Goal: Information Seeking & Learning: Learn about a topic

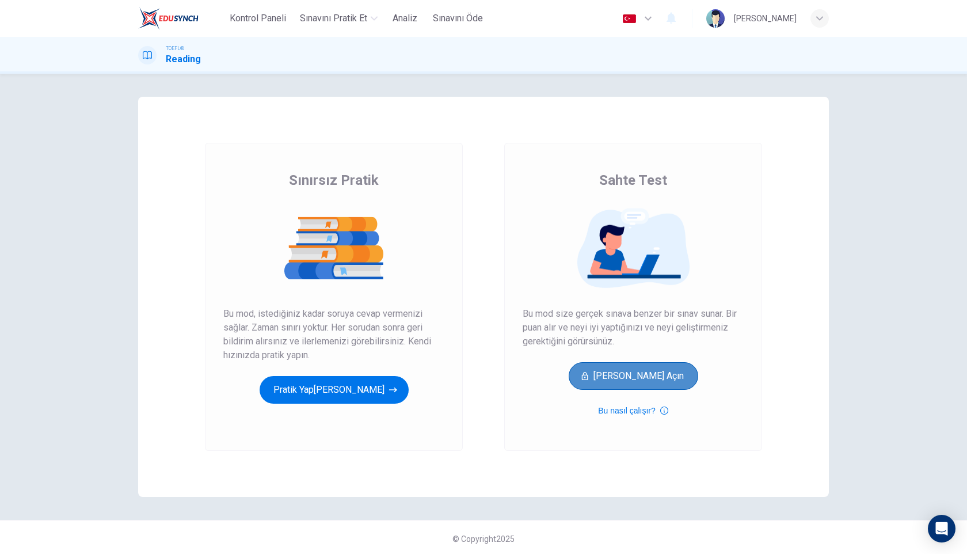
click at [658, 374] on button "[PERSON_NAME] Açın" at bounding box center [634, 376] width 130 height 28
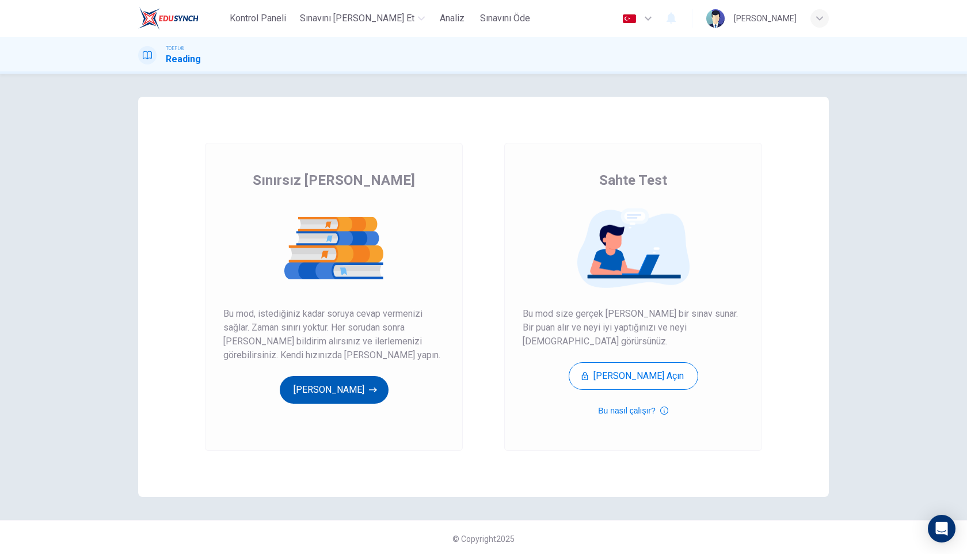
click at [329, 398] on button "[PERSON_NAME]" at bounding box center [334, 390] width 109 height 28
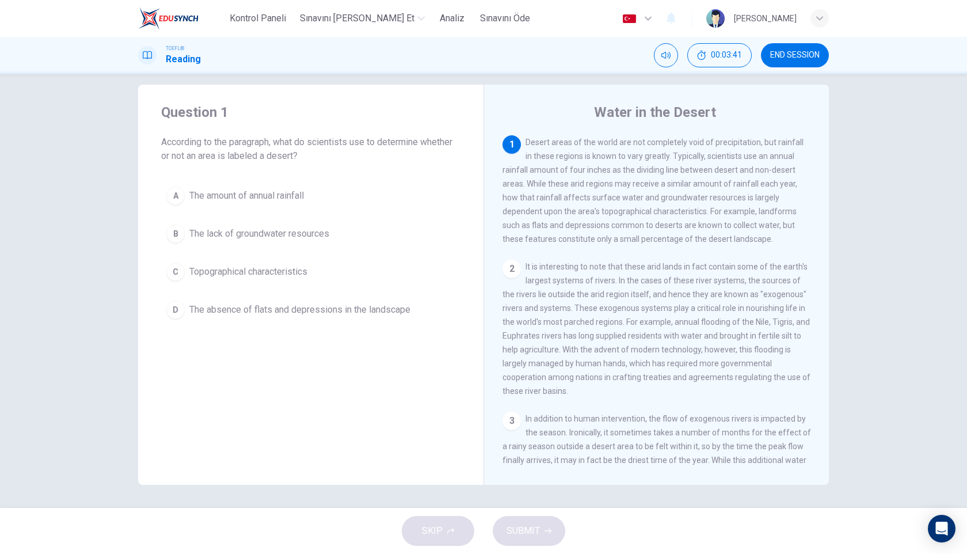
click at [236, 196] on span "The amount of annual rainfall" at bounding box center [246, 196] width 115 height 14
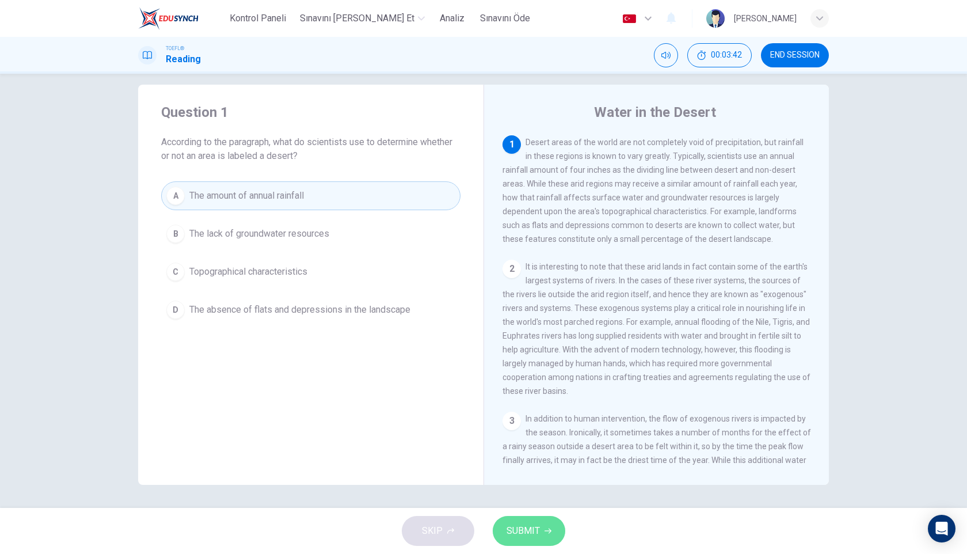
click at [535, 521] on button "SUBMIT" at bounding box center [529, 531] width 73 height 30
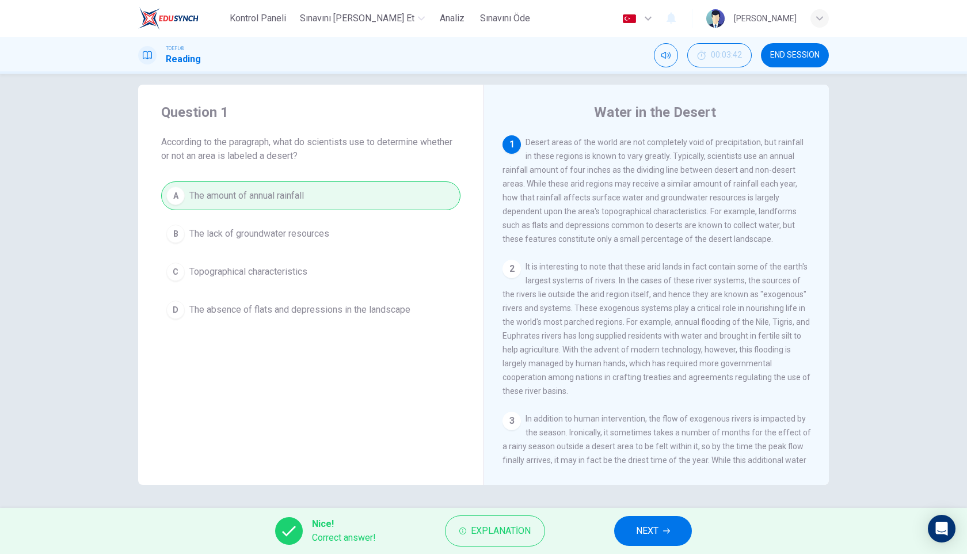
click at [661, 535] on button "NEXT" at bounding box center [653, 531] width 78 height 30
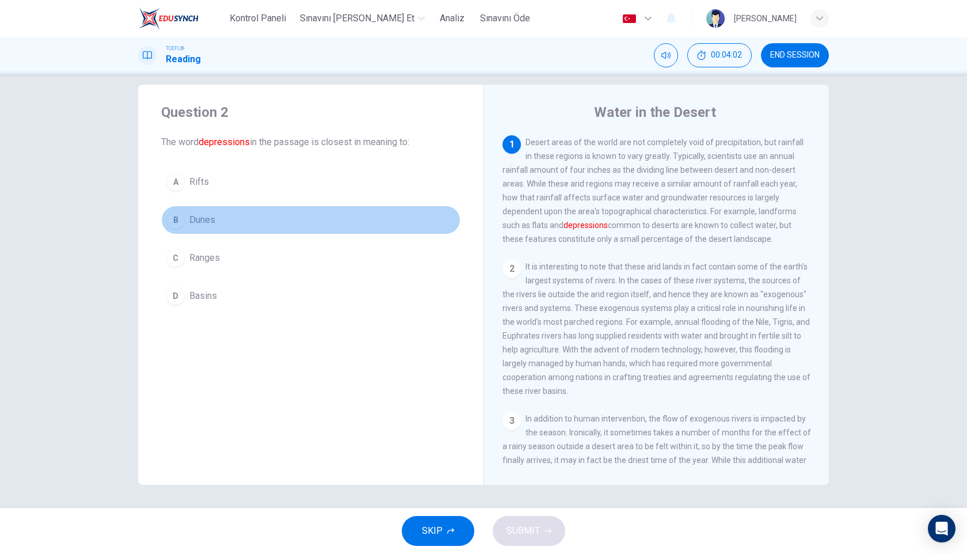
click at [177, 222] on div "B" at bounding box center [175, 220] width 18 height 18
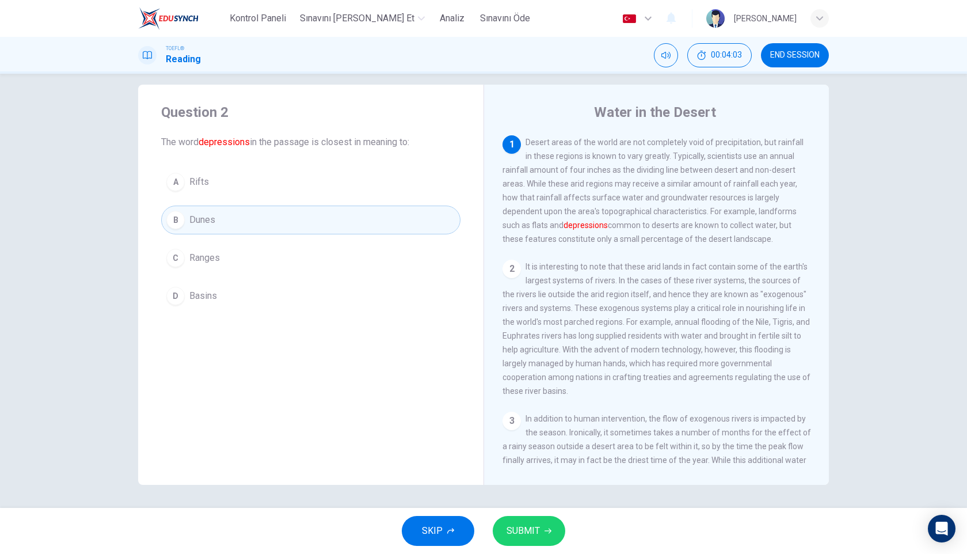
click at [538, 530] on span "SUBMIT" at bounding box center [523, 531] width 33 height 16
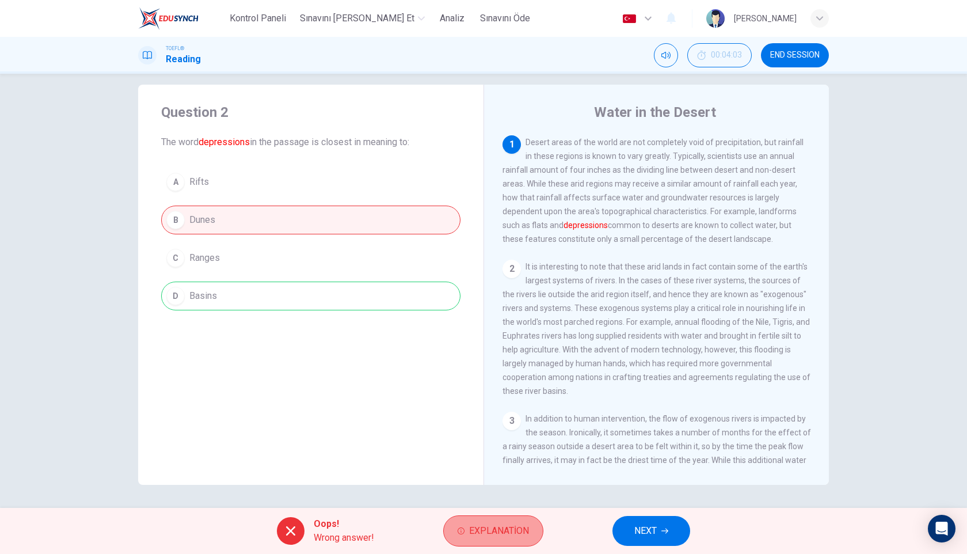
click at [508, 530] on span "Explanation" at bounding box center [499, 531] width 60 height 16
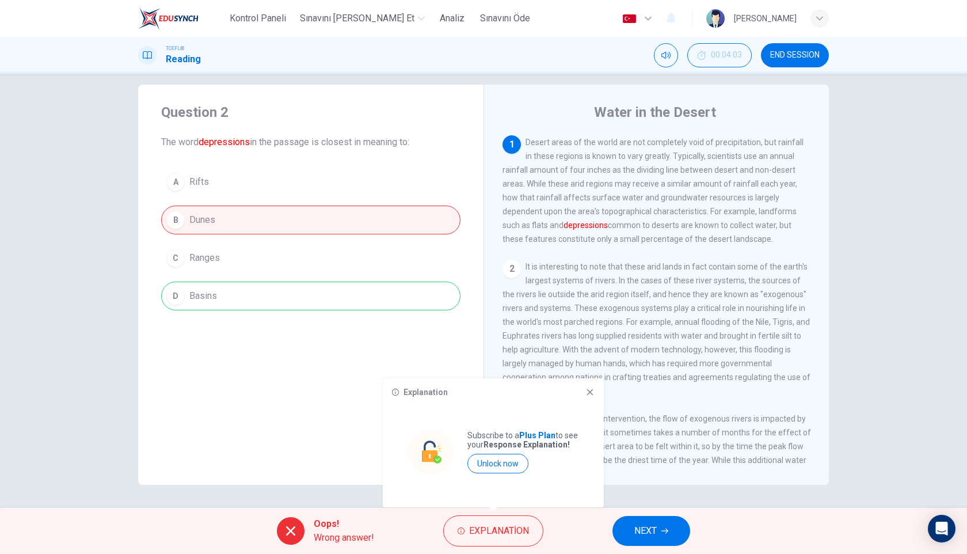
click at [587, 391] on icon at bounding box center [590, 392] width 9 height 9
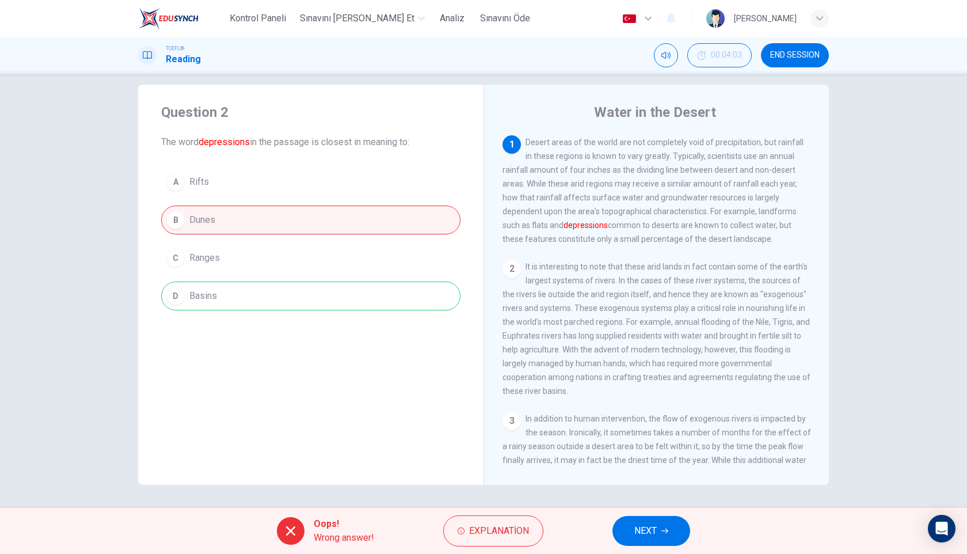
click at [658, 529] on button "NEXT" at bounding box center [652, 531] width 78 height 30
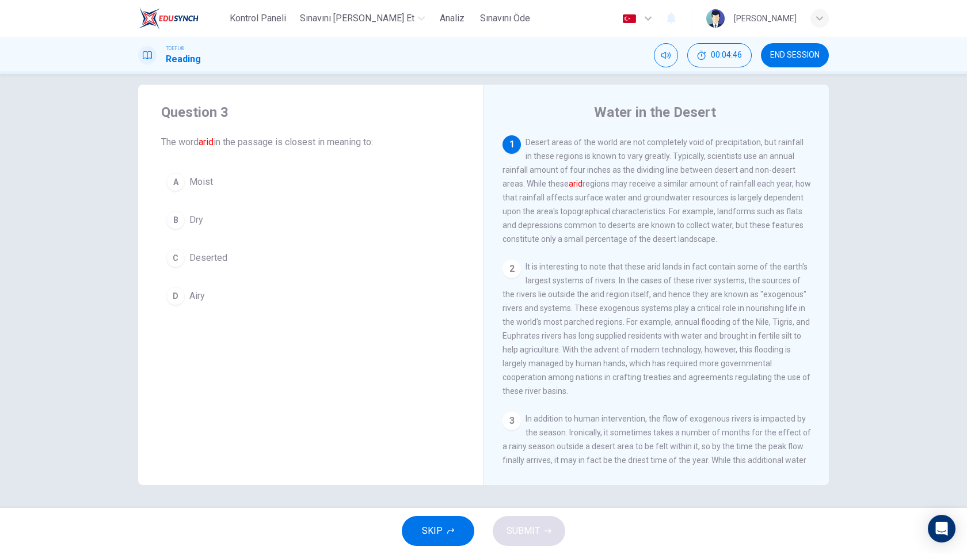
click at [200, 223] on span "Dry" at bounding box center [196, 220] width 14 height 14
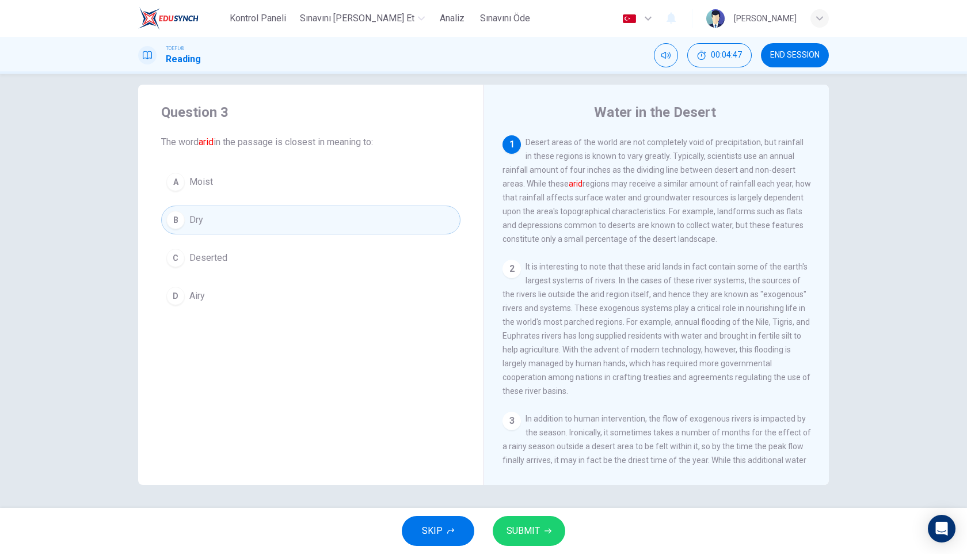
click at [540, 529] on button "SUBMIT" at bounding box center [529, 531] width 73 height 30
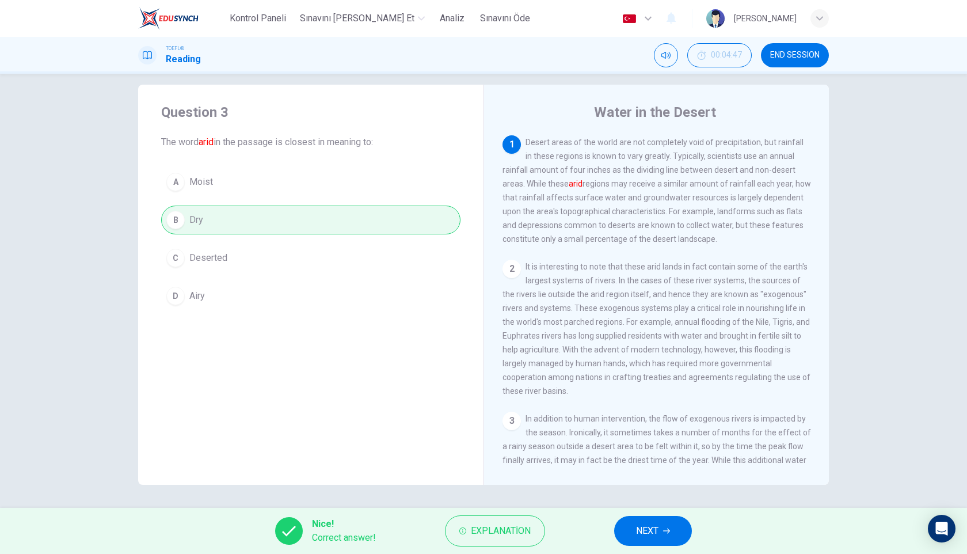
click at [651, 532] on span "NEXT" at bounding box center [647, 531] width 22 height 16
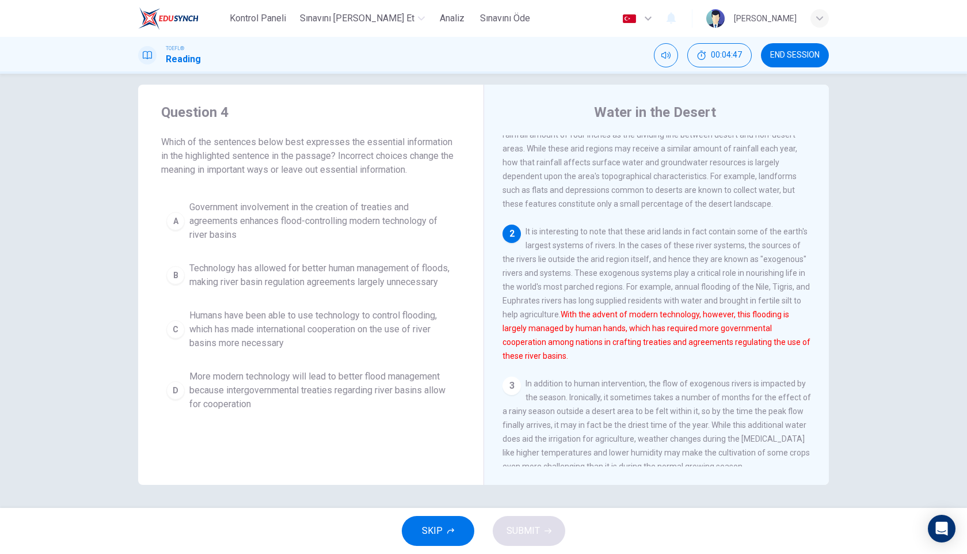
scroll to position [57, 0]
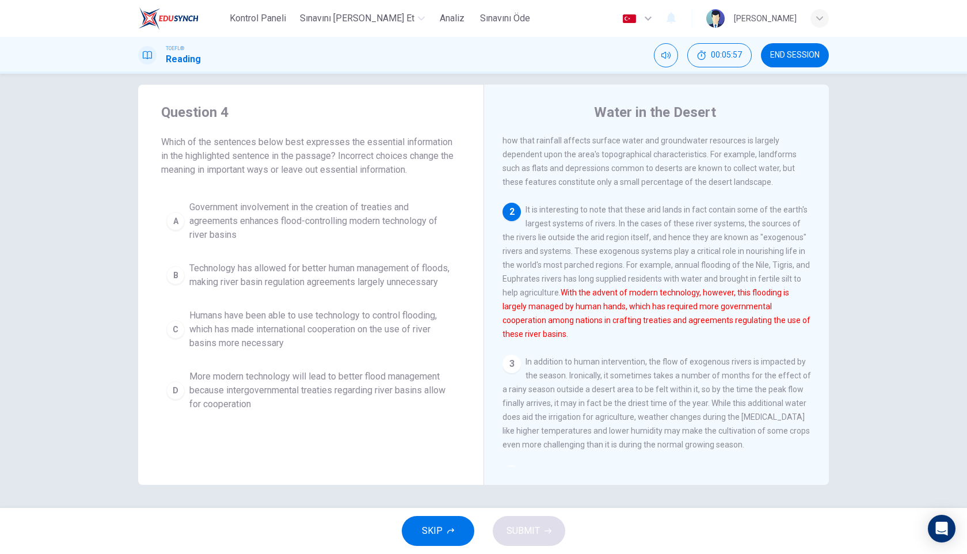
click at [244, 339] on span "Humans have been able to use technology to control flooding, which has made int…" at bounding box center [322, 329] width 266 height 41
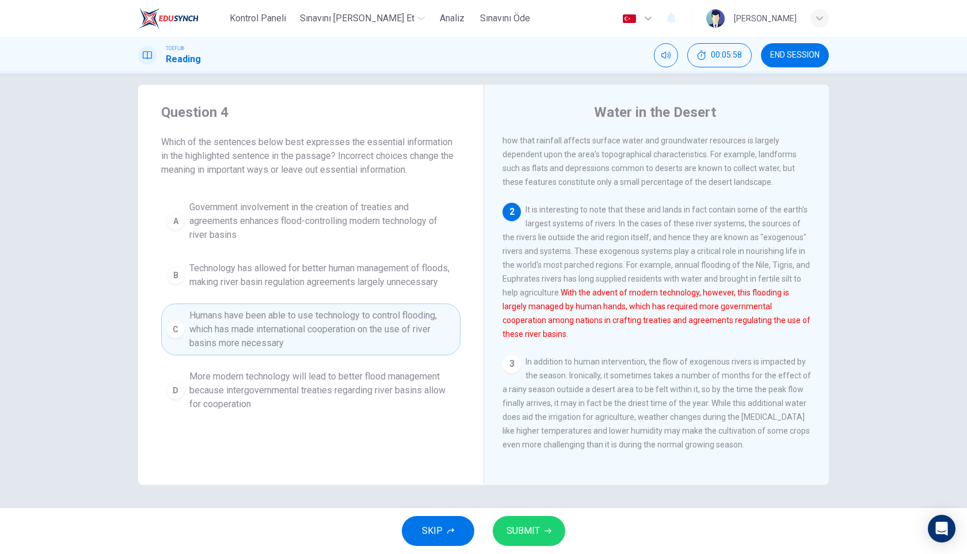
click at [530, 537] on span "SUBMIT" at bounding box center [523, 531] width 33 height 16
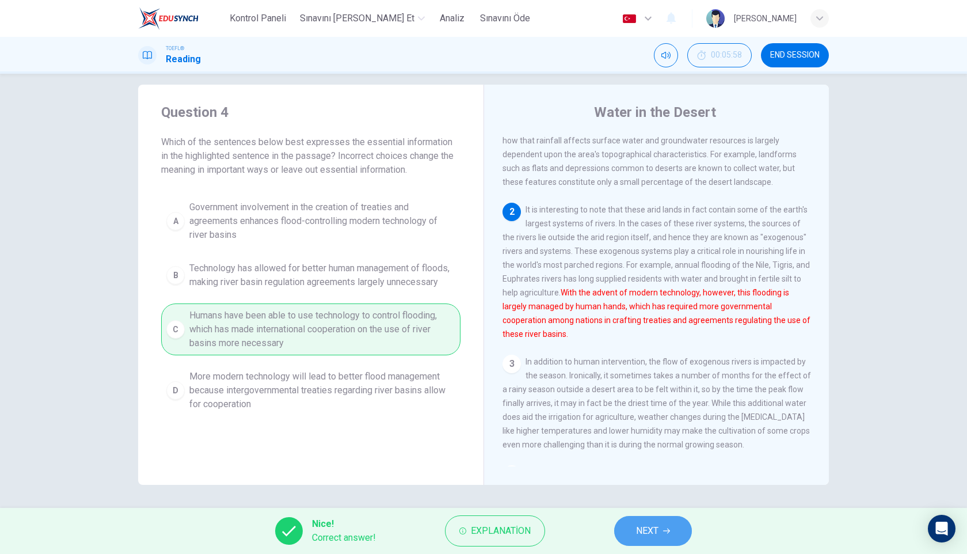
click at [646, 526] on span "NEXT" at bounding box center [647, 531] width 22 height 16
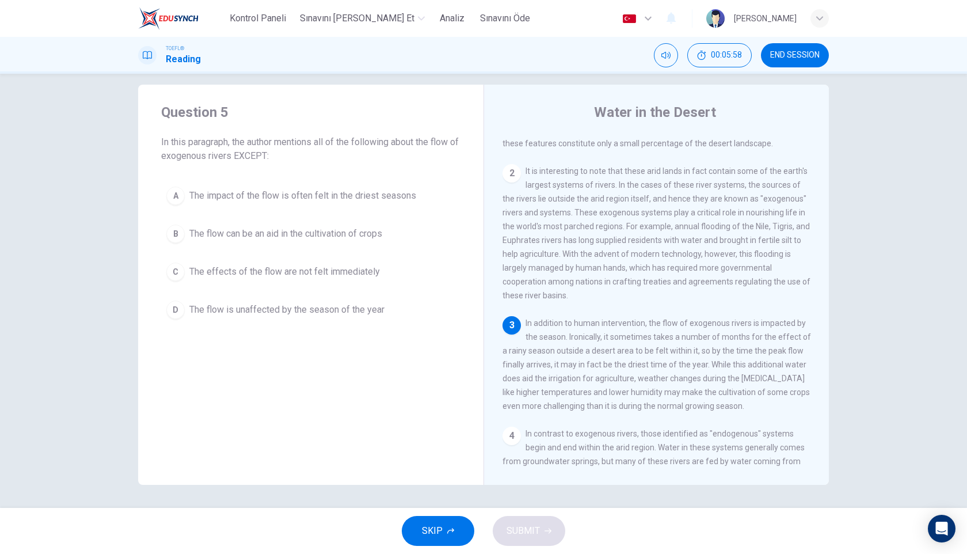
scroll to position [172, 0]
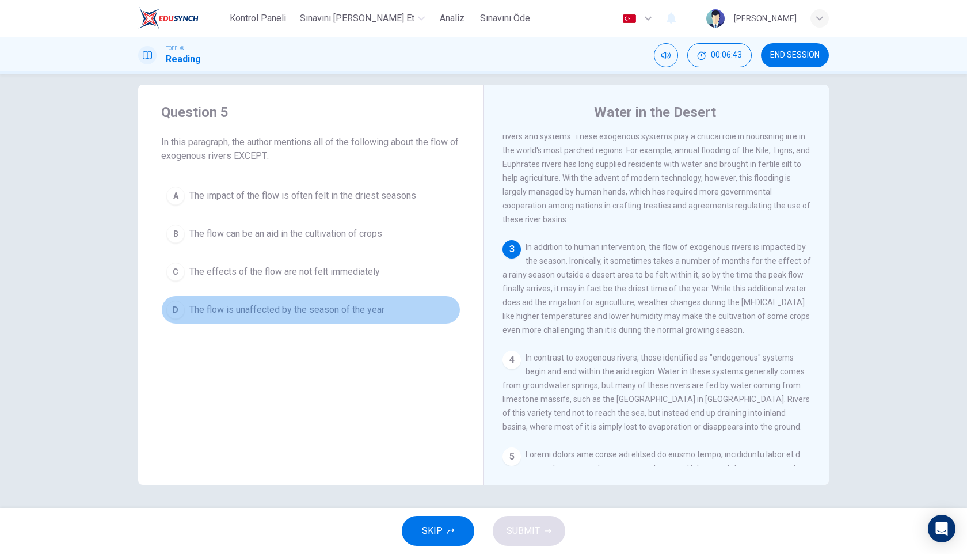
click at [327, 314] on span "The flow is unaffected by the season of the year" at bounding box center [286, 310] width 195 height 14
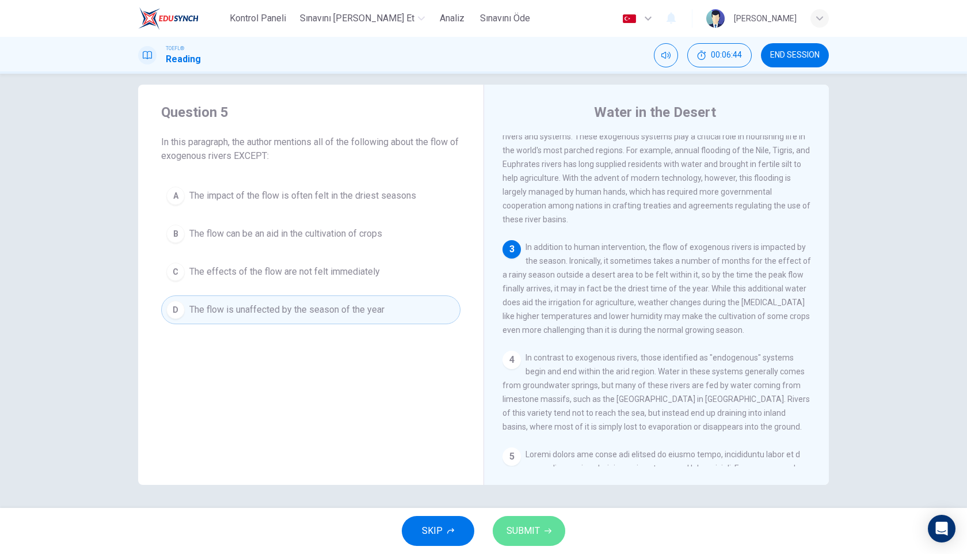
click at [532, 526] on span "SUBMIT" at bounding box center [523, 531] width 33 height 16
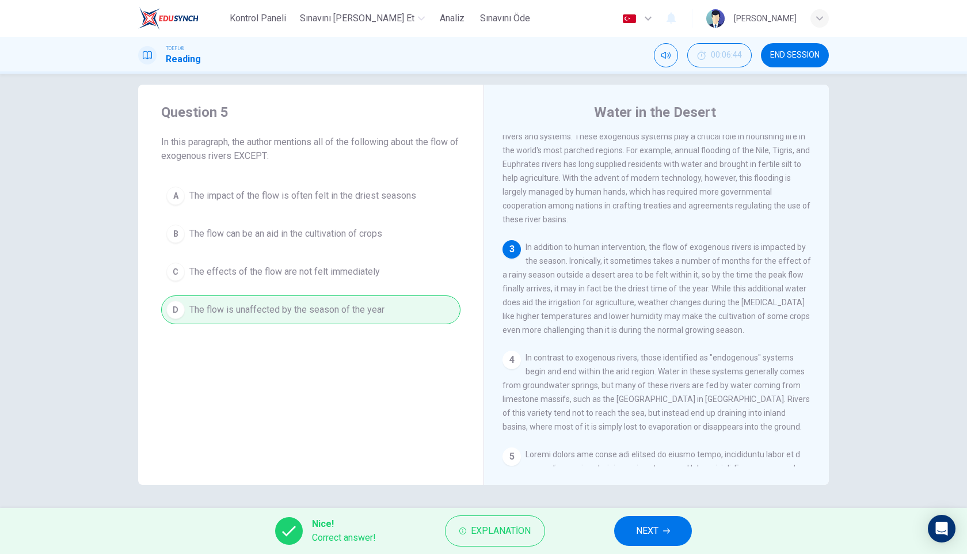
click at [646, 529] on span "NEXT" at bounding box center [647, 531] width 22 height 16
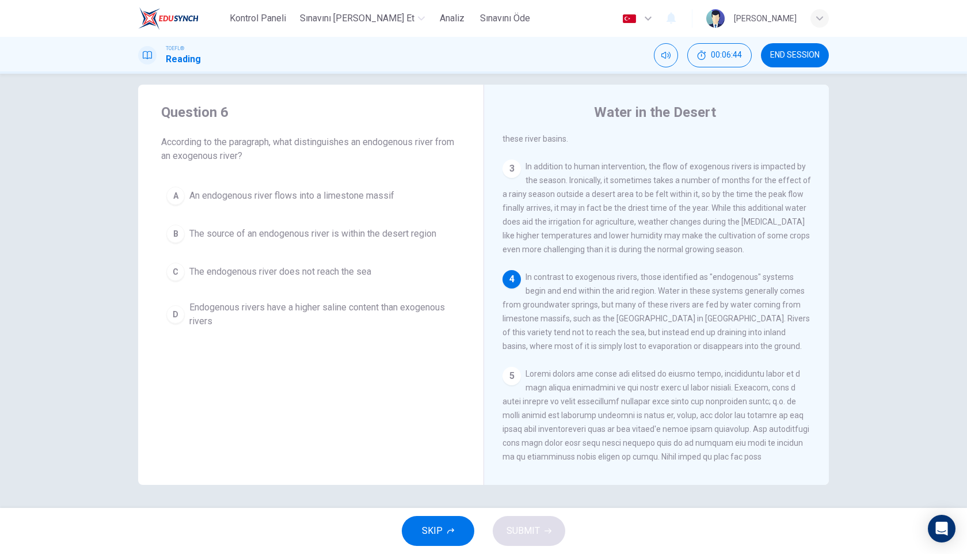
scroll to position [272, 0]
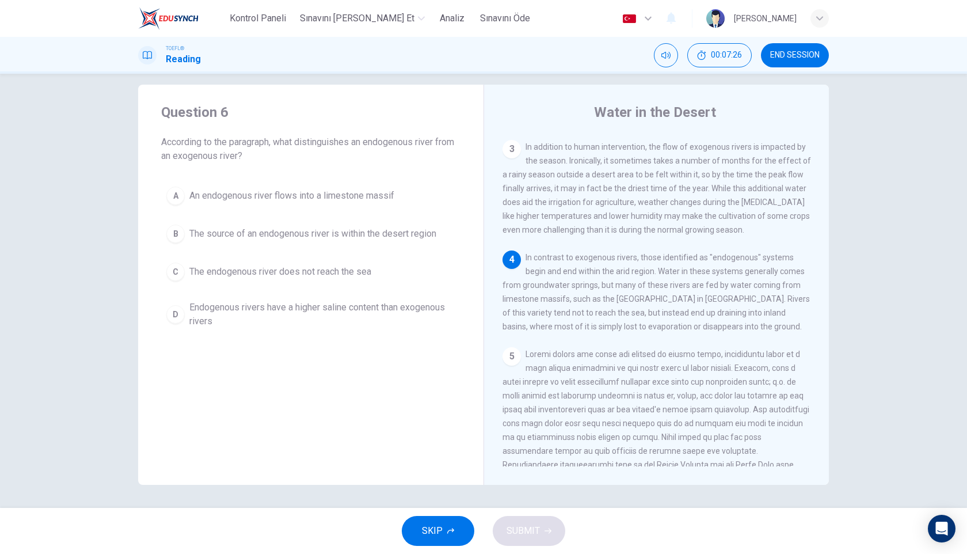
click at [252, 238] on span "The source of an endogenous river is within the desert region" at bounding box center [312, 234] width 247 height 14
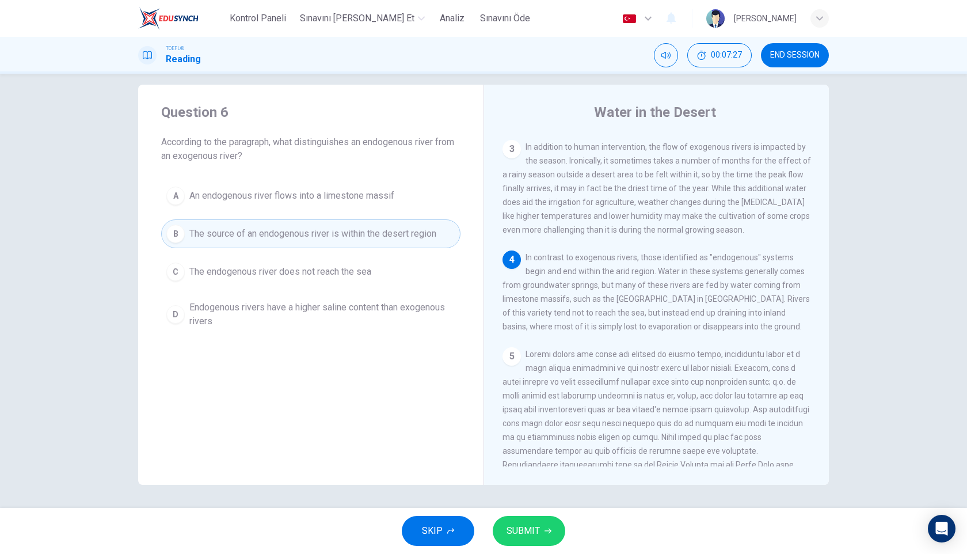
click at [534, 526] on span "SUBMIT" at bounding box center [523, 531] width 33 height 16
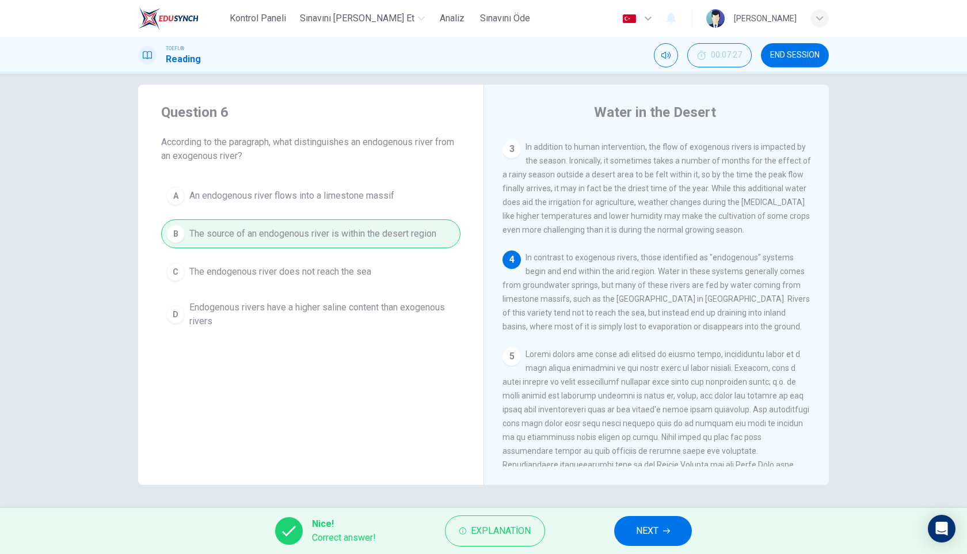
click at [639, 527] on span "NEXT" at bounding box center [647, 531] width 22 height 16
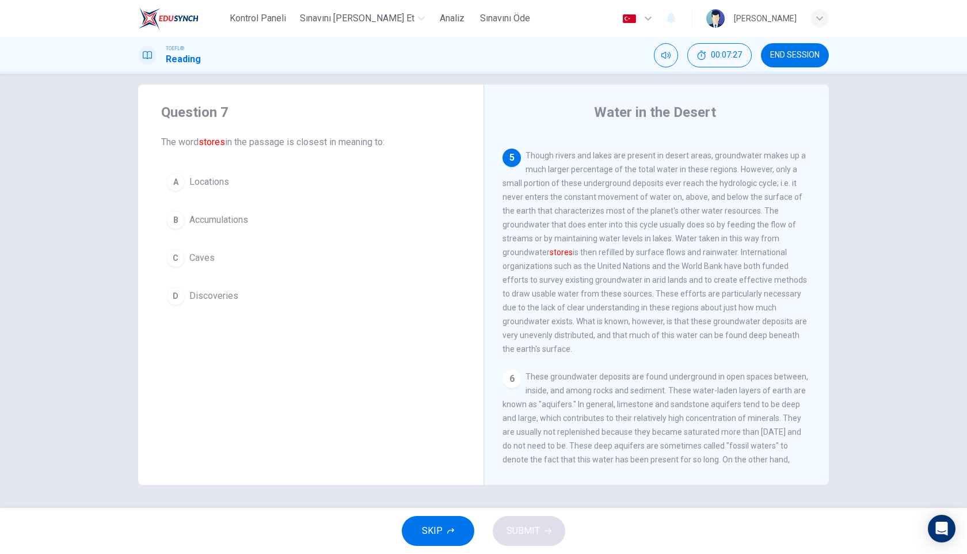
scroll to position [487, 0]
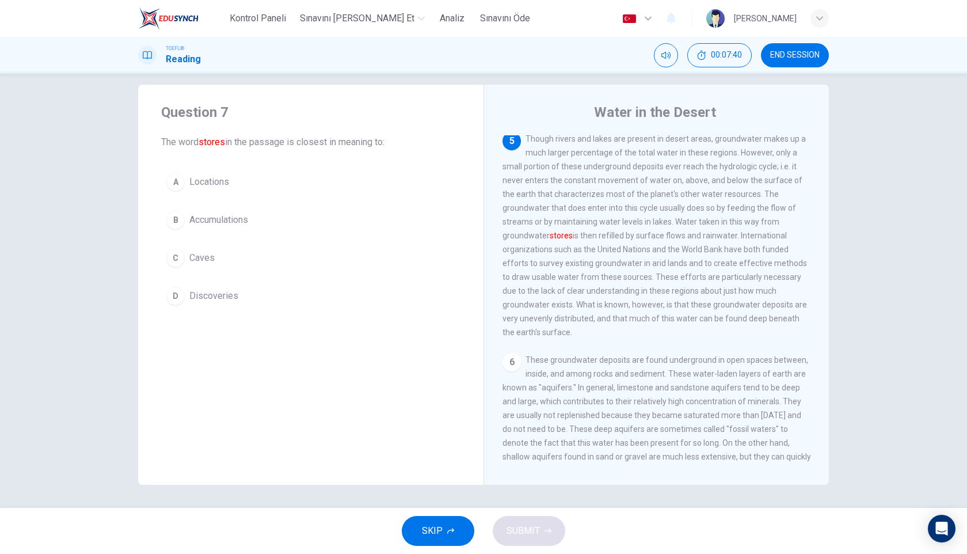
click at [244, 218] on span "Accumulations" at bounding box center [218, 220] width 59 height 14
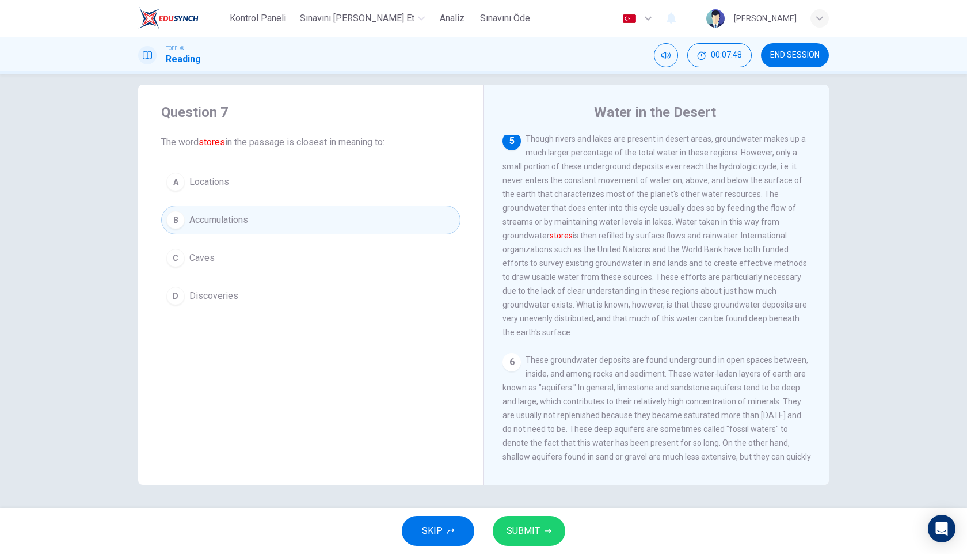
click at [545, 534] on icon "button" at bounding box center [548, 530] width 7 height 7
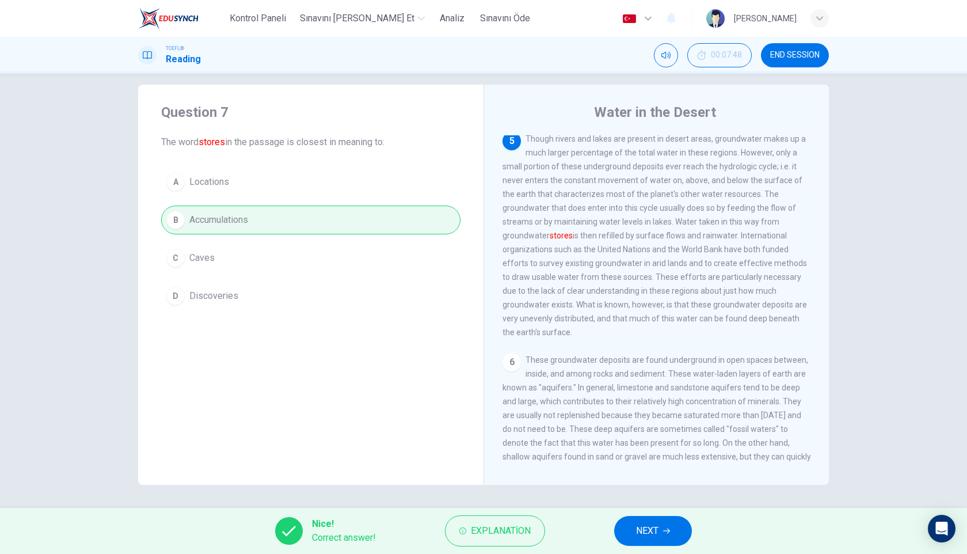
click at [662, 537] on button "NEXT" at bounding box center [653, 531] width 78 height 30
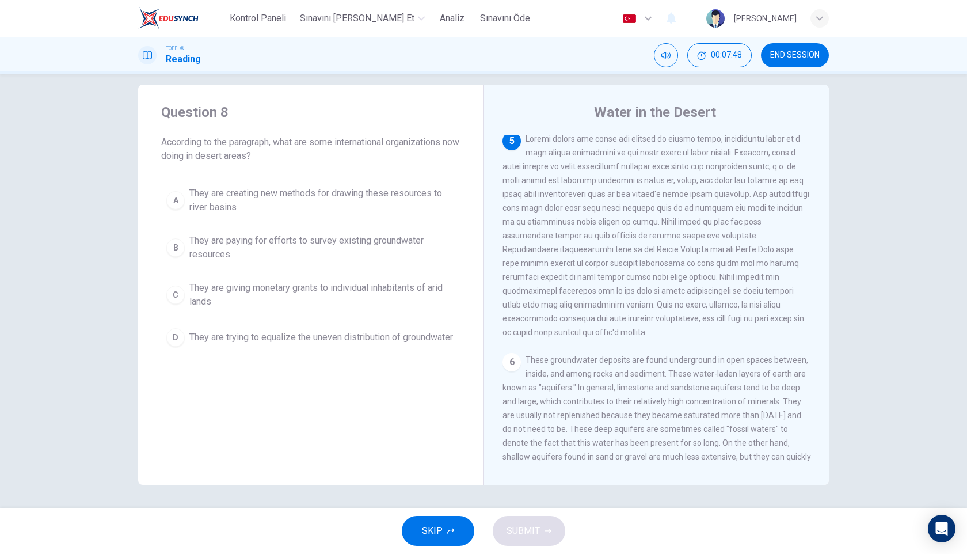
scroll to position [502, 0]
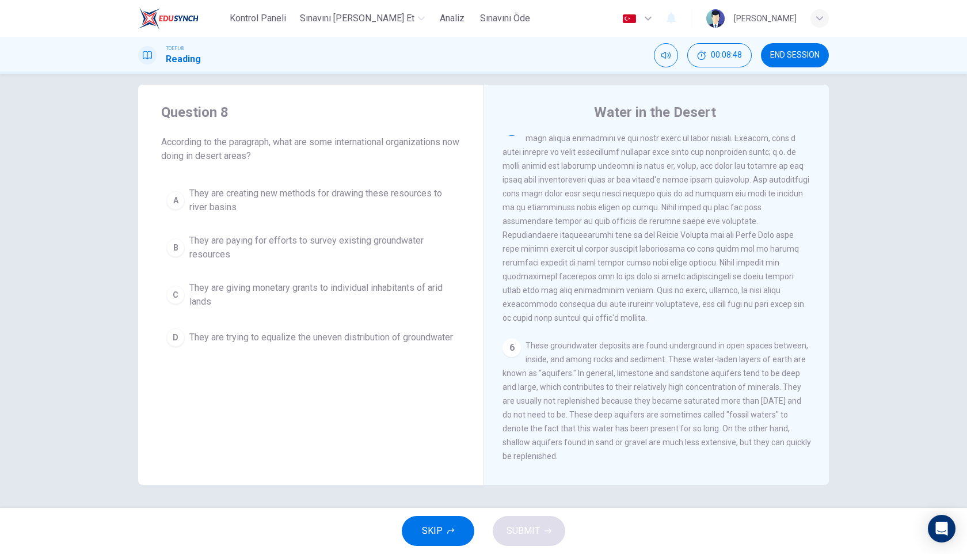
click at [346, 241] on span "They are paying for efforts to survey existing groundwater resources" at bounding box center [322, 248] width 266 height 28
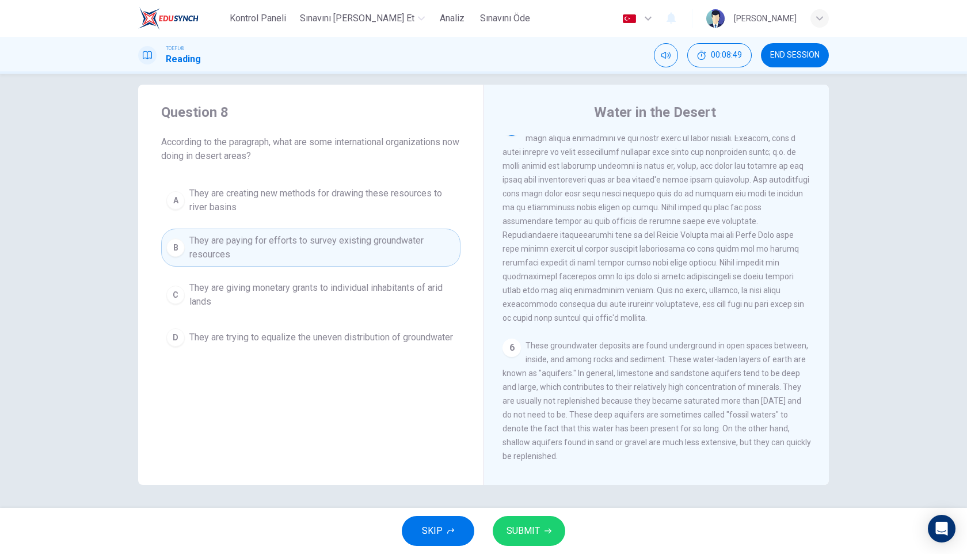
click at [537, 530] on span "SUBMIT" at bounding box center [523, 531] width 33 height 16
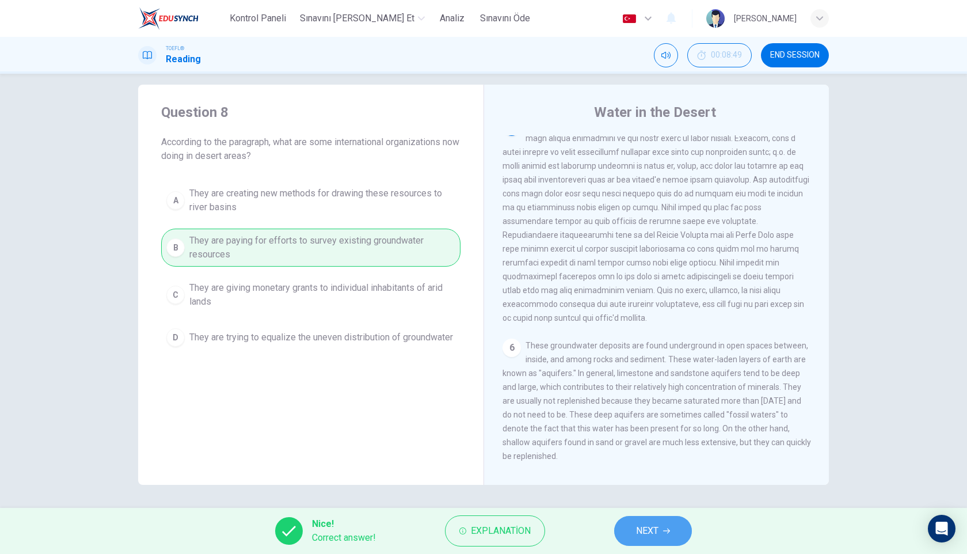
click at [641, 526] on span "NEXT" at bounding box center [647, 531] width 22 height 16
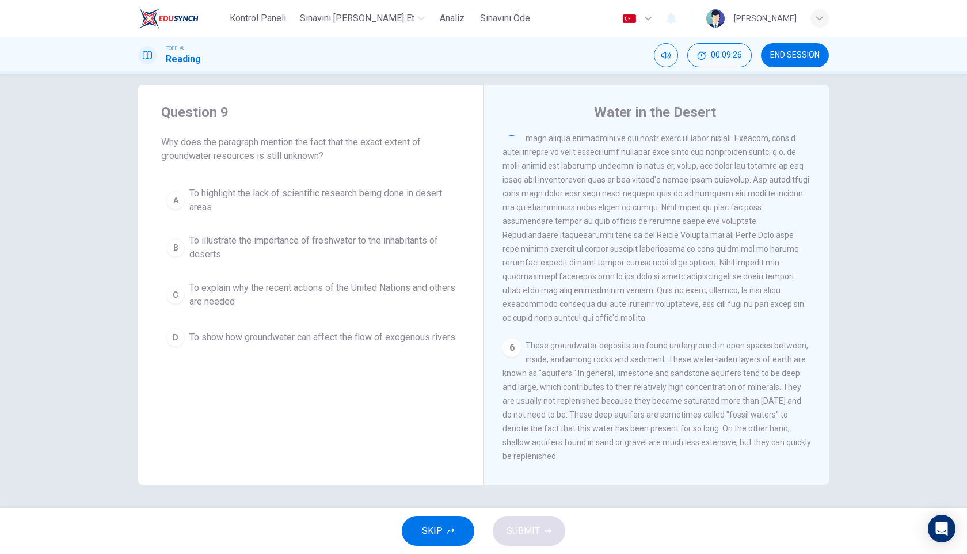
click at [353, 289] on span "To explain why the recent actions of the United Nations and others are needed" at bounding box center [322, 295] width 266 height 28
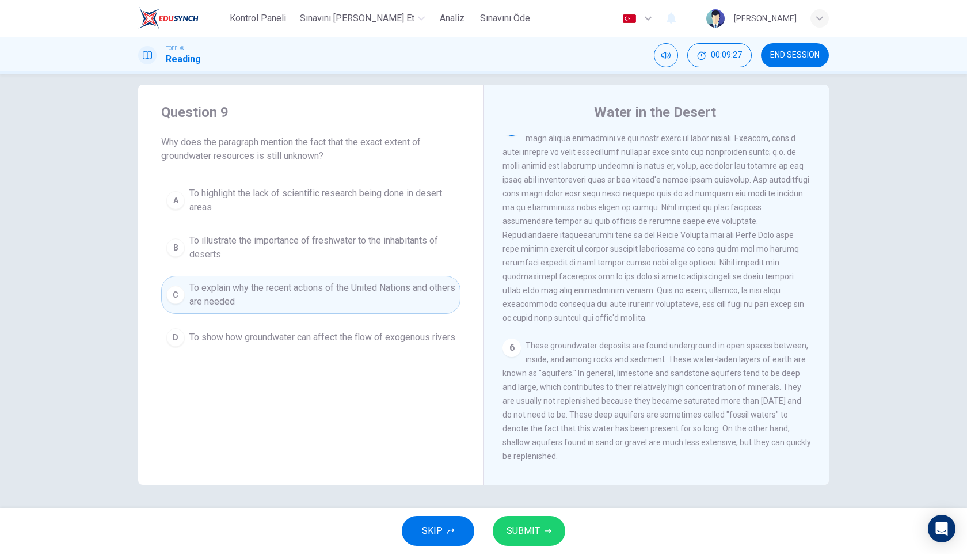
click at [537, 523] on span "SUBMIT" at bounding box center [523, 531] width 33 height 16
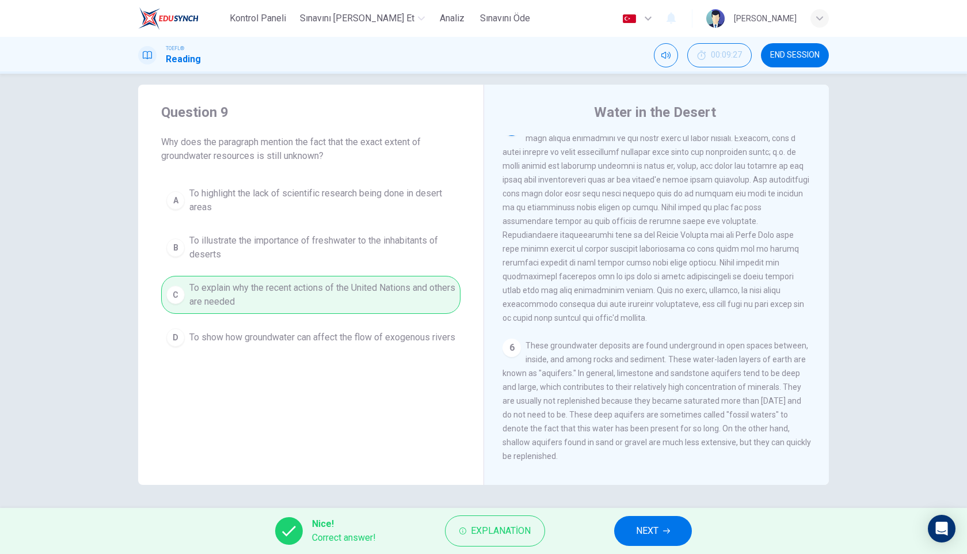
click at [637, 529] on span "NEXT" at bounding box center [647, 531] width 22 height 16
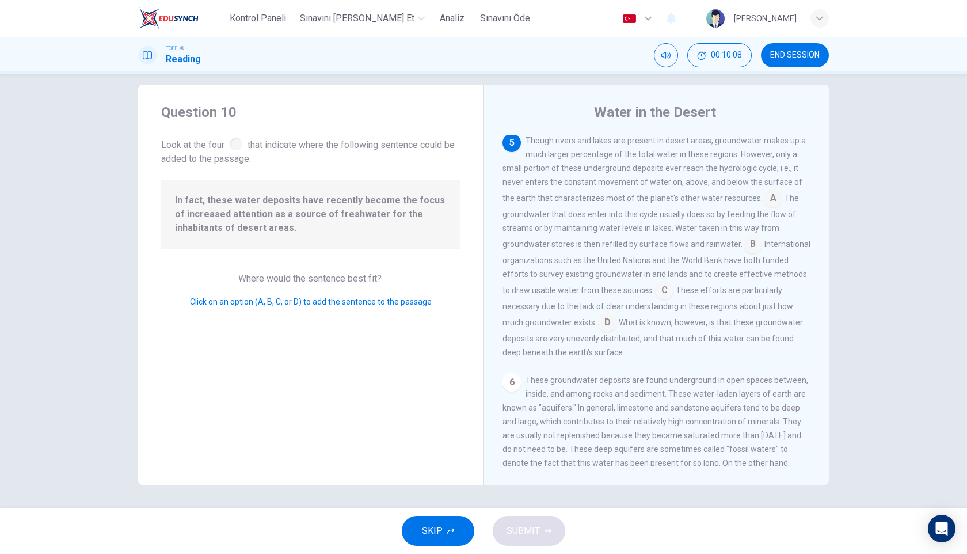
scroll to position [481, 0]
click at [655, 305] on input at bounding box center [664, 295] width 18 height 18
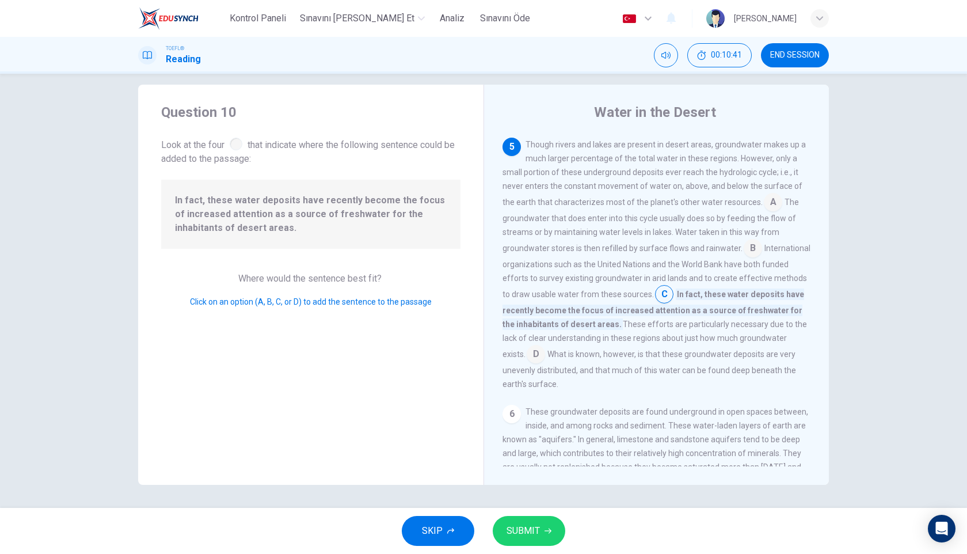
click at [546, 539] on button "SUBMIT" at bounding box center [529, 531] width 73 height 30
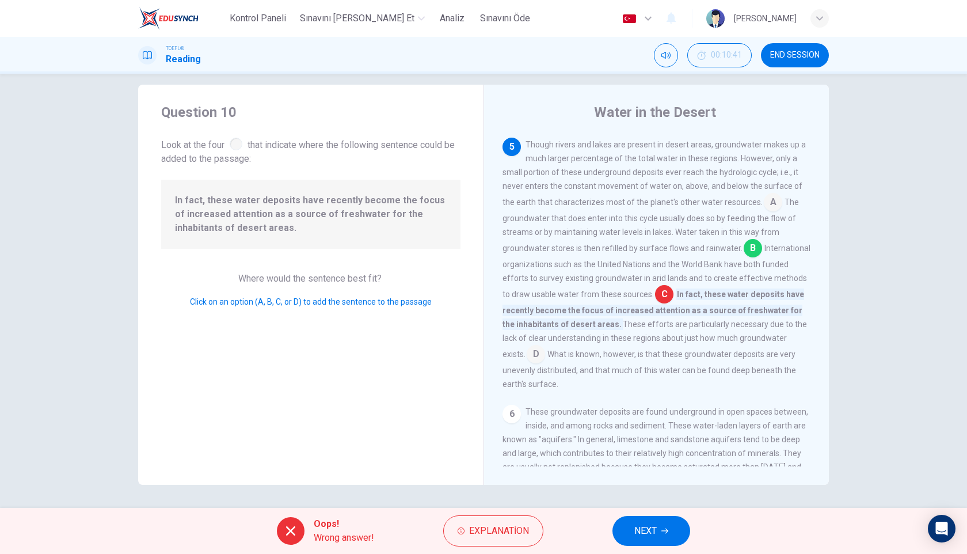
click at [631, 523] on button "NEXT" at bounding box center [652, 531] width 78 height 30
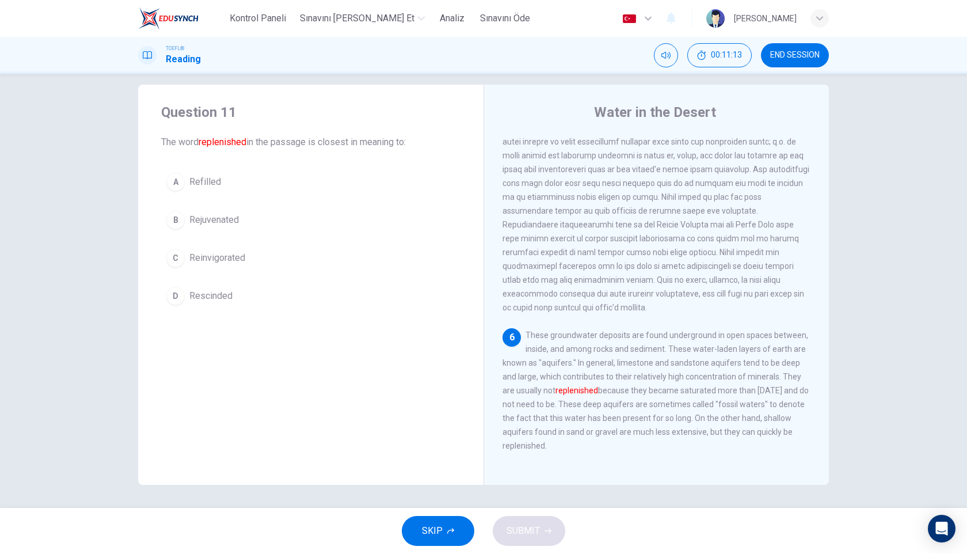
scroll to position [529, 0]
click at [436, 536] on span "SKIP" at bounding box center [432, 531] width 21 height 16
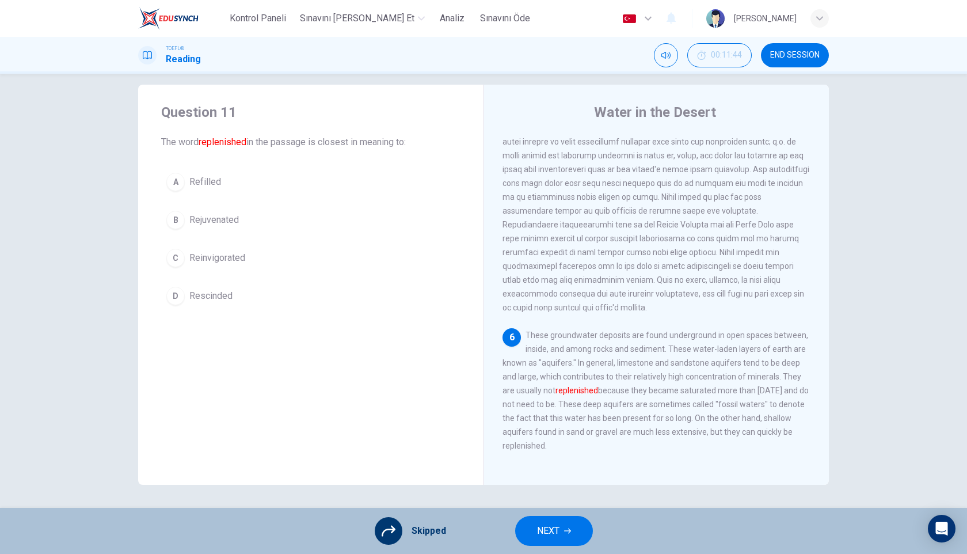
click at [563, 529] on button "NEXT" at bounding box center [554, 531] width 78 height 30
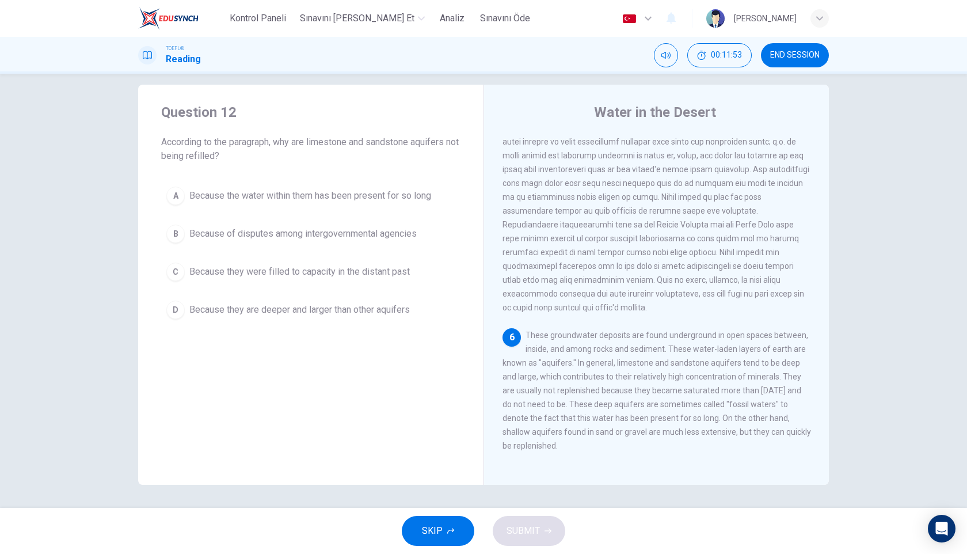
click at [443, 539] on button "SKIP" at bounding box center [438, 531] width 73 height 30
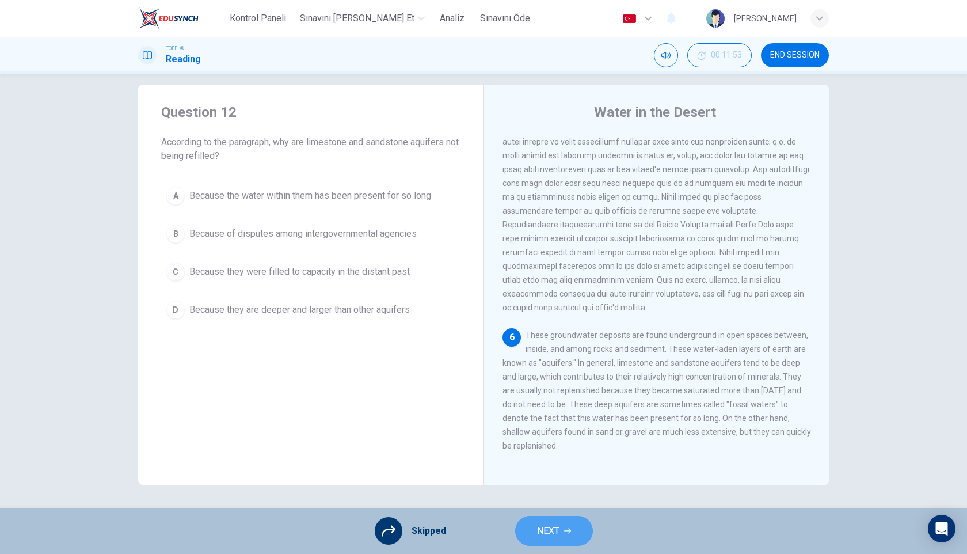
click at [561, 536] on button "NEXT" at bounding box center [554, 531] width 78 height 30
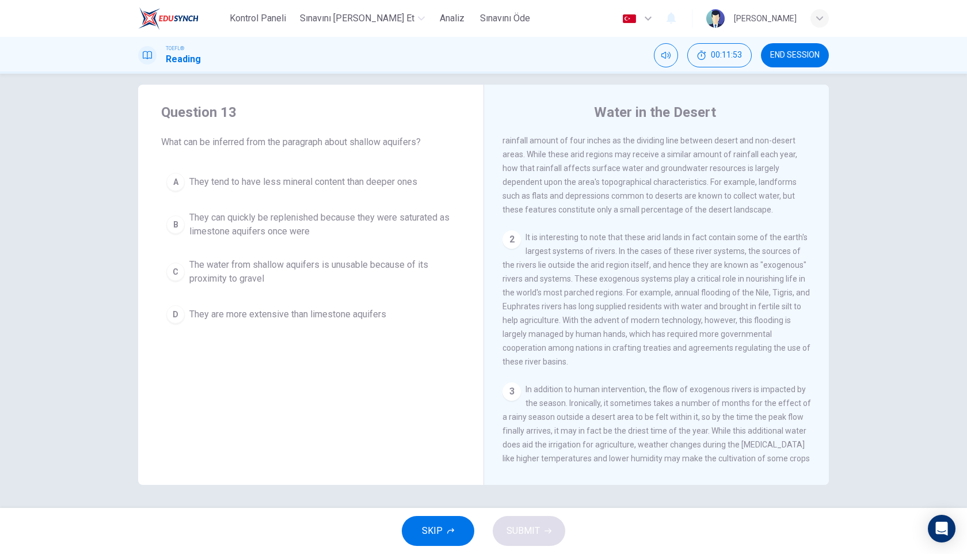
scroll to position [0, 0]
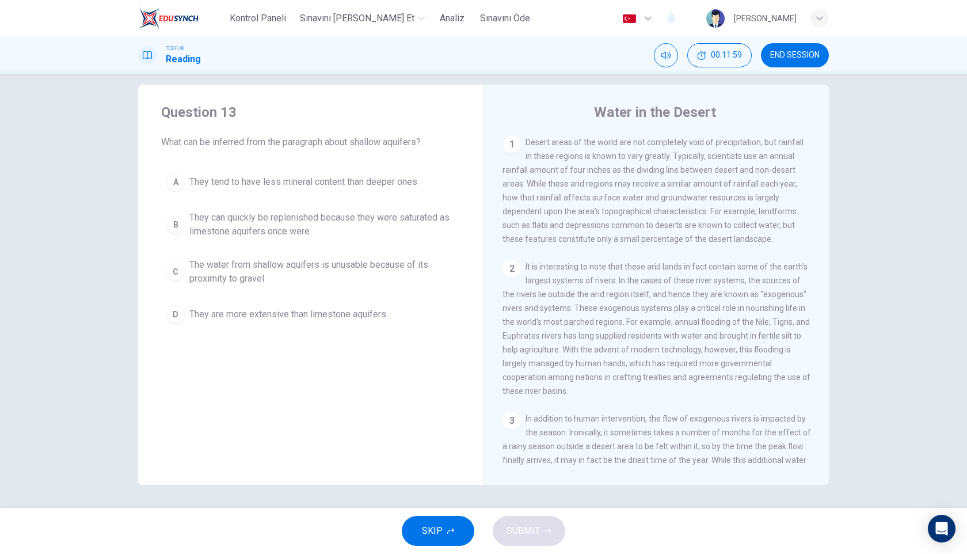
click at [433, 529] on span "SKIP" at bounding box center [432, 531] width 21 height 16
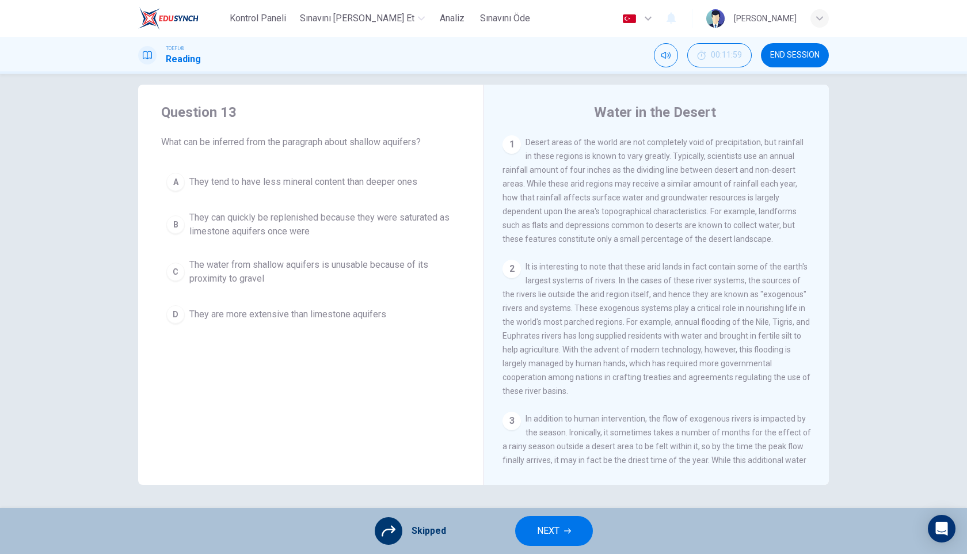
click at [545, 530] on span "NEXT" at bounding box center [548, 531] width 22 height 16
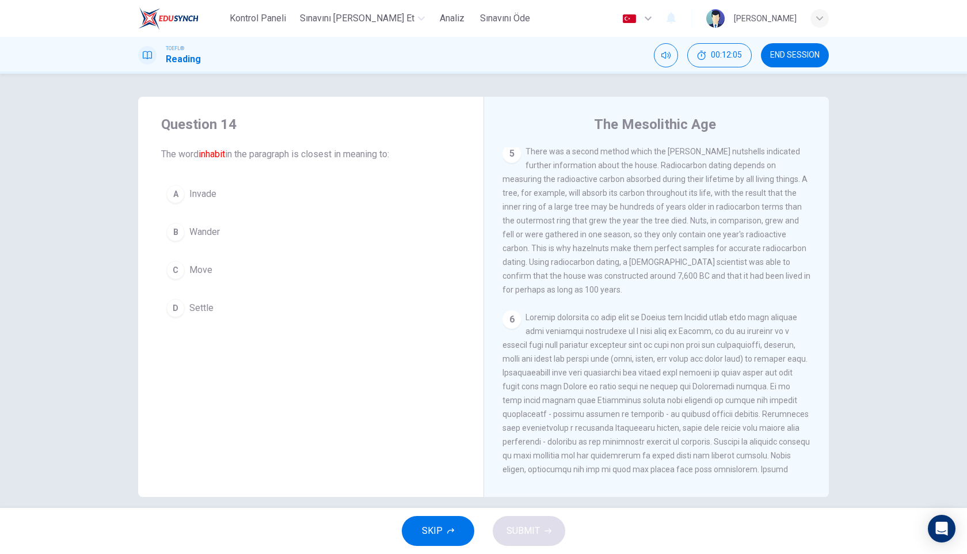
scroll to position [543, 0]
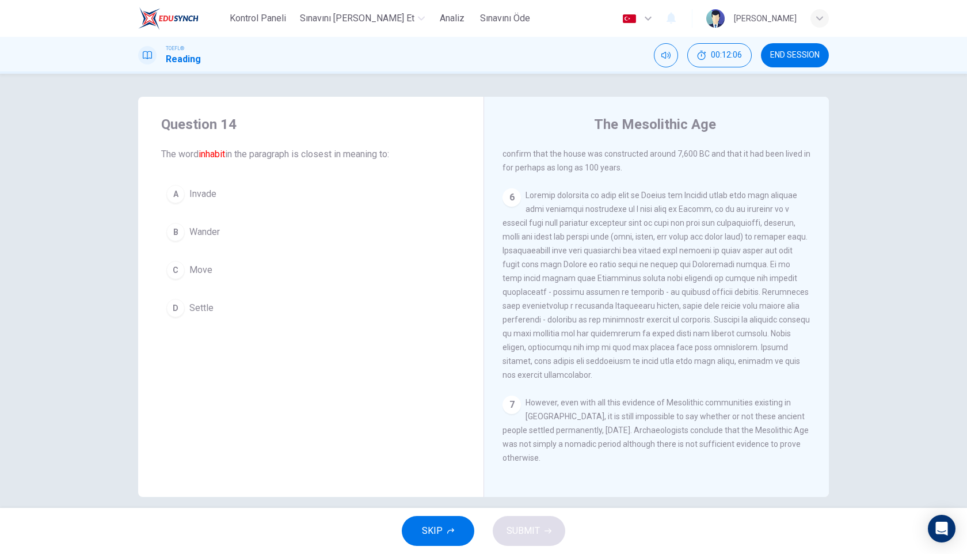
click at [801, 54] on span "END SESSION" at bounding box center [795, 55] width 50 height 9
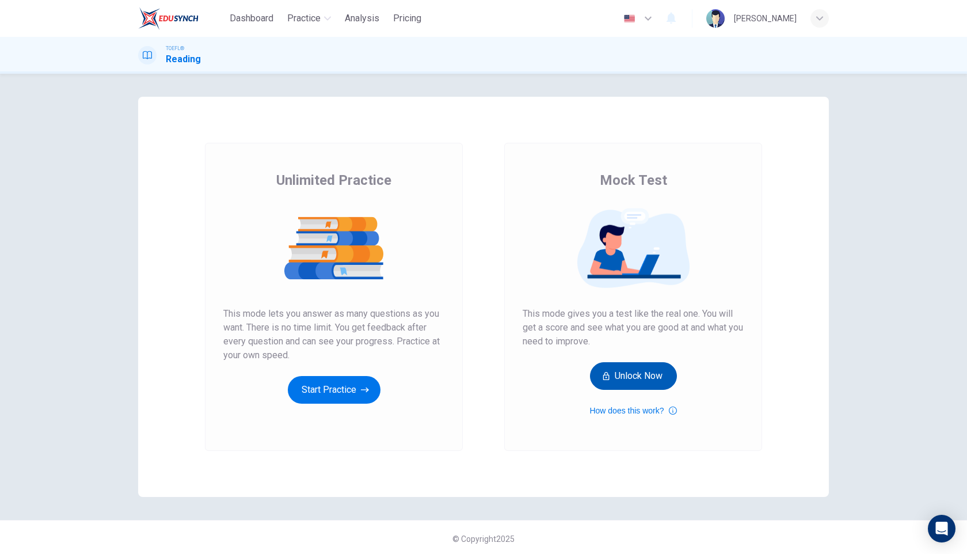
click at [661, 363] on button "Unlock Now" at bounding box center [633, 376] width 87 height 28
click at [627, 371] on button "Unlock Now" at bounding box center [633, 376] width 87 height 28
click at [644, 381] on button "Unlock Now" at bounding box center [633, 376] width 87 height 28
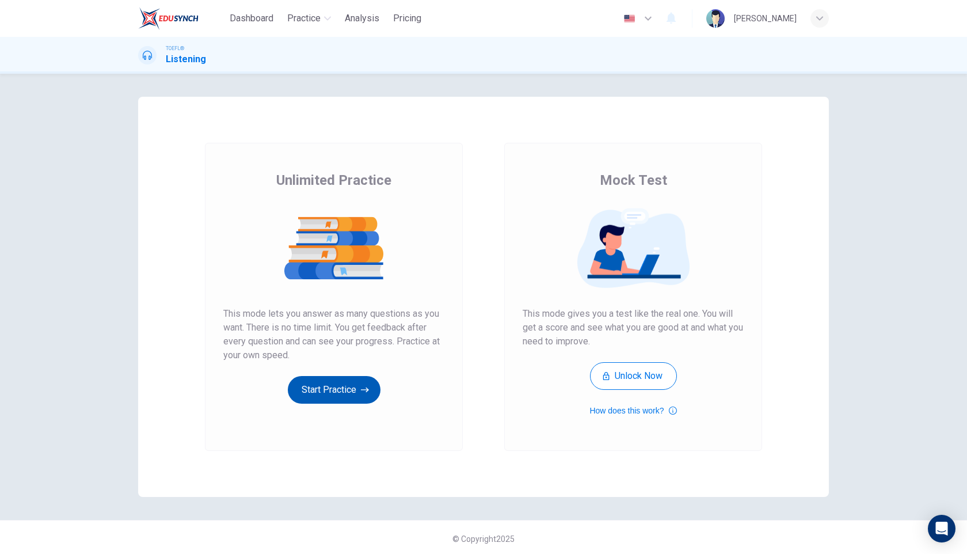
click at [331, 391] on button "Start Practice" at bounding box center [334, 390] width 93 height 28
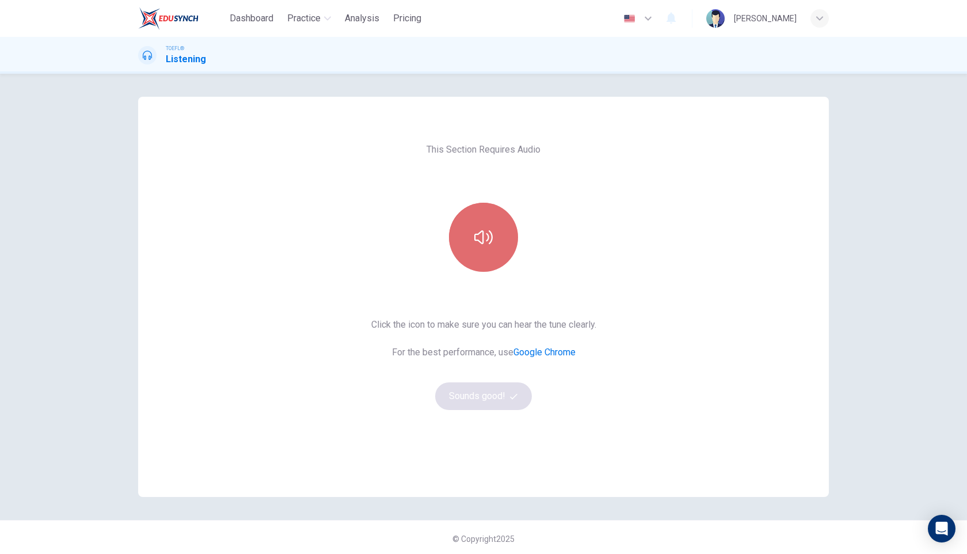
click at [483, 241] on icon "button" at bounding box center [484, 237] width 18 height 14
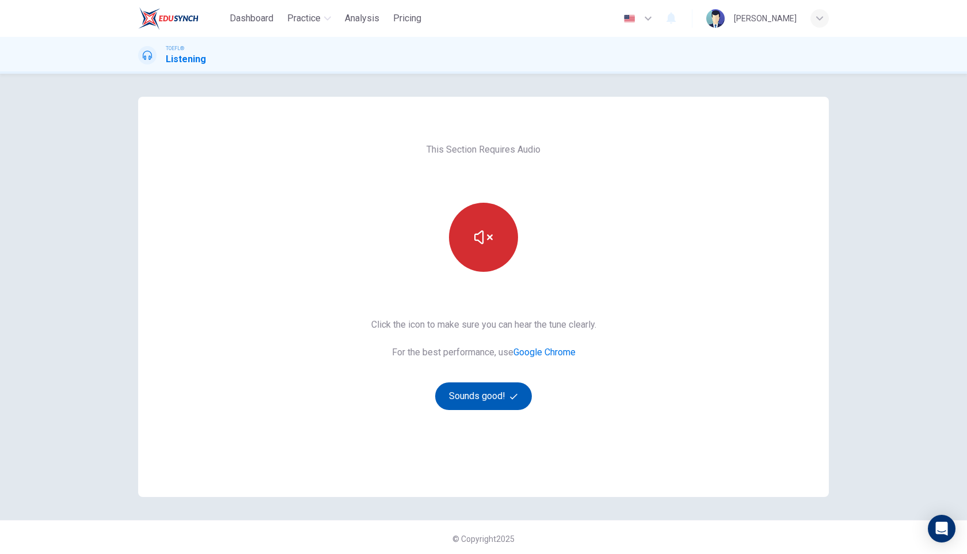
click at [477, 395] on button "Sounds good!" at bounding box center [483, 396] width 97 height 28
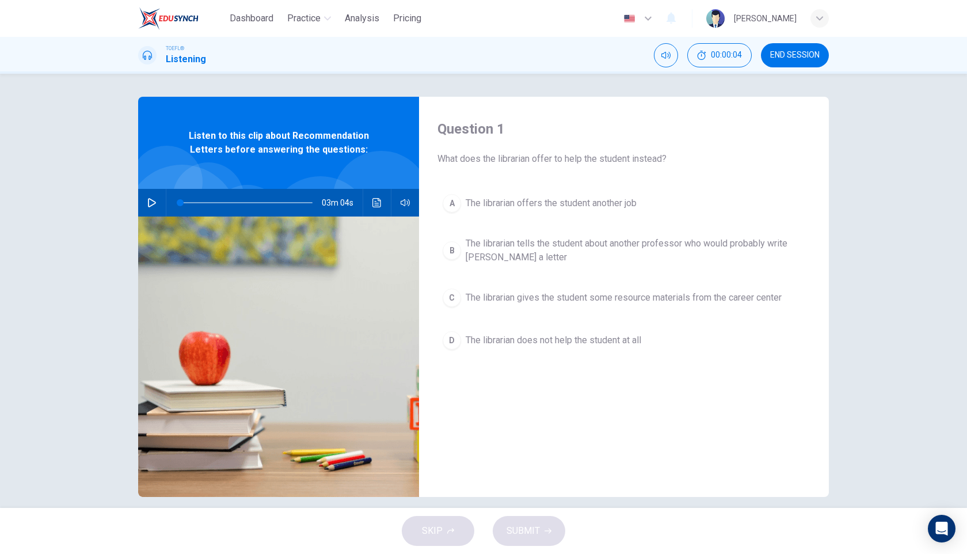
click at [151, 203] on icon "button" at bounding box center [151, 202] width 9 height 9
type input "0"
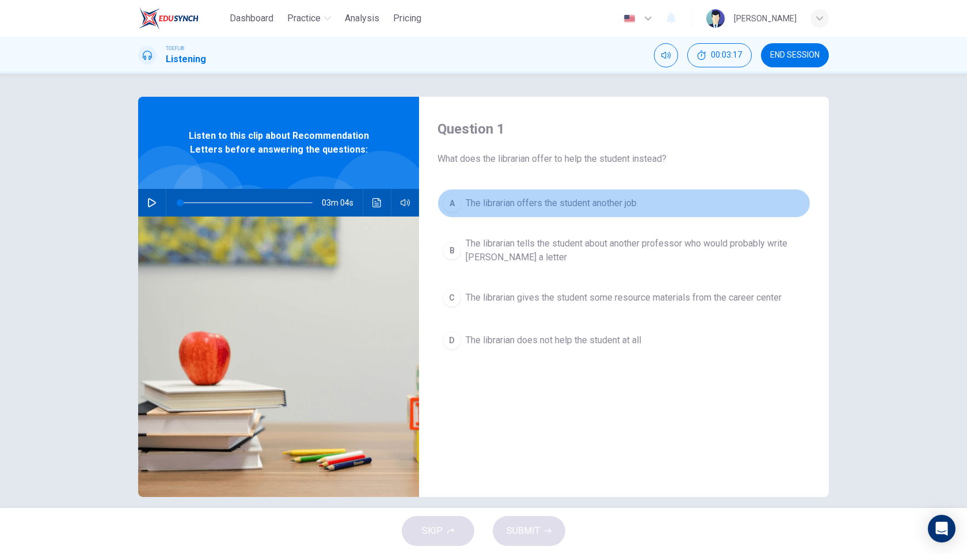
click at [448, 207] on div "A" at bounding box center [452, 203] width 18 height 18
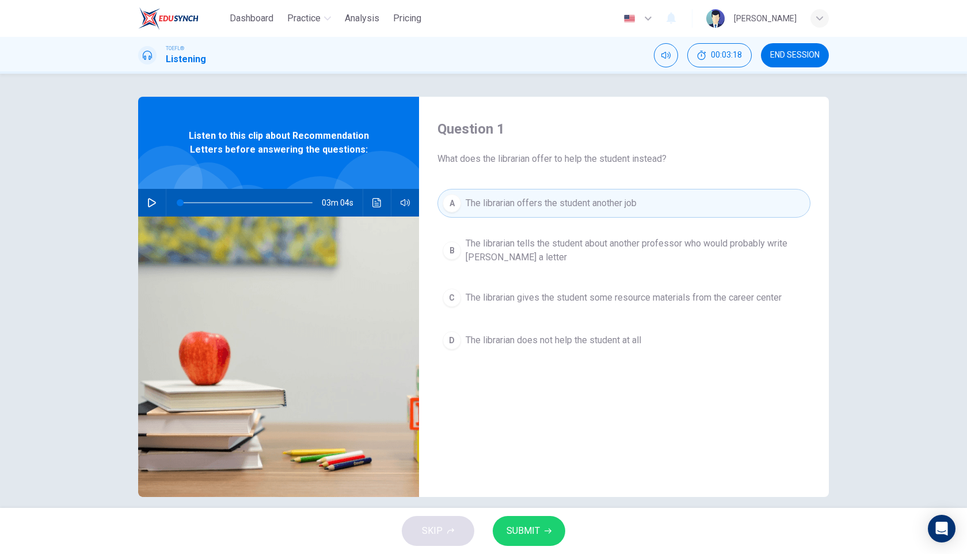
click at [524, 537] on span "SUBMIT" at bounding box center [523, 531] width 33 height 16
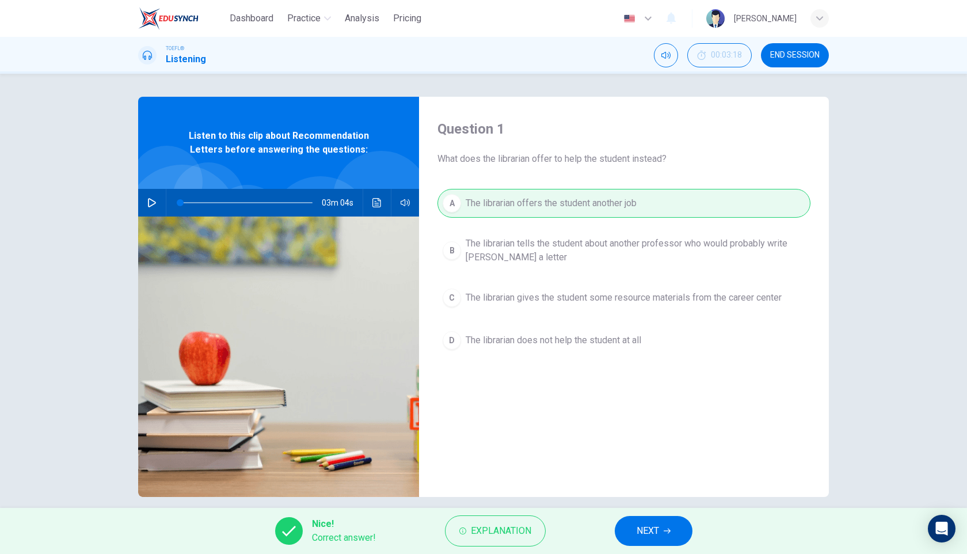
drag, startPoint x: 648, startPoint y: 532, endPoint x: 636, endPoint y: 487, distance: 46.5
click at [648, 532] on span "NEXT" at bounding box center [648, 531] width 22 height 16
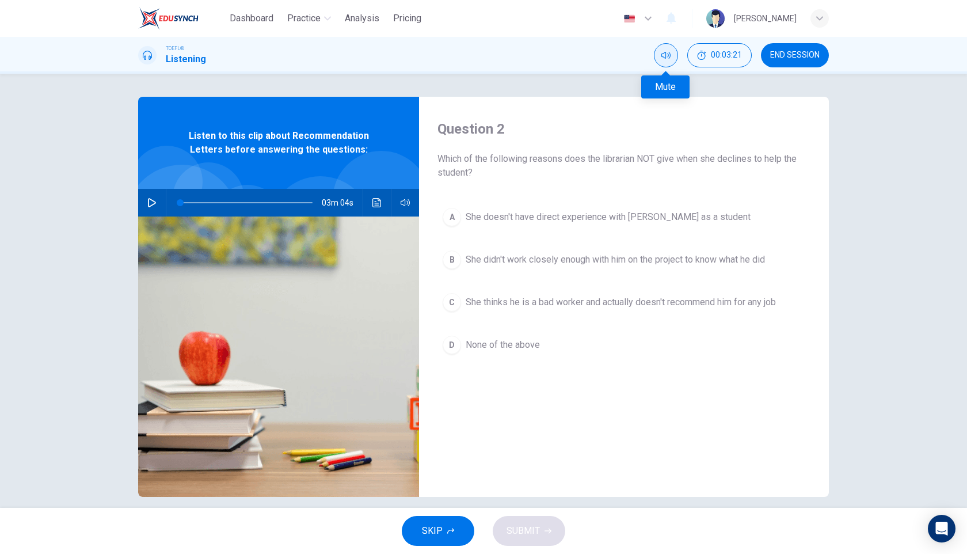
click at [663, 55] on icon "Mute" at bounding box center [666, 55] width 9 height 9
click at [533, 305] on span "She thinks he is a bad worker and actually doesn't recommend him for any job" at bounding box center [621, 302] width 310 height 14
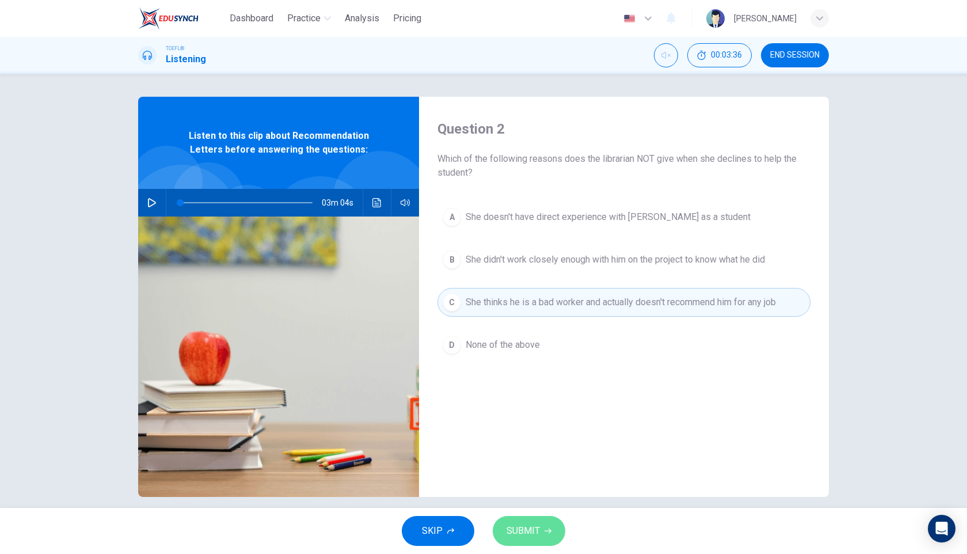
click at [530, 526] on span "SUBMIT" at bounding box center [523, 531] width 33 height 16
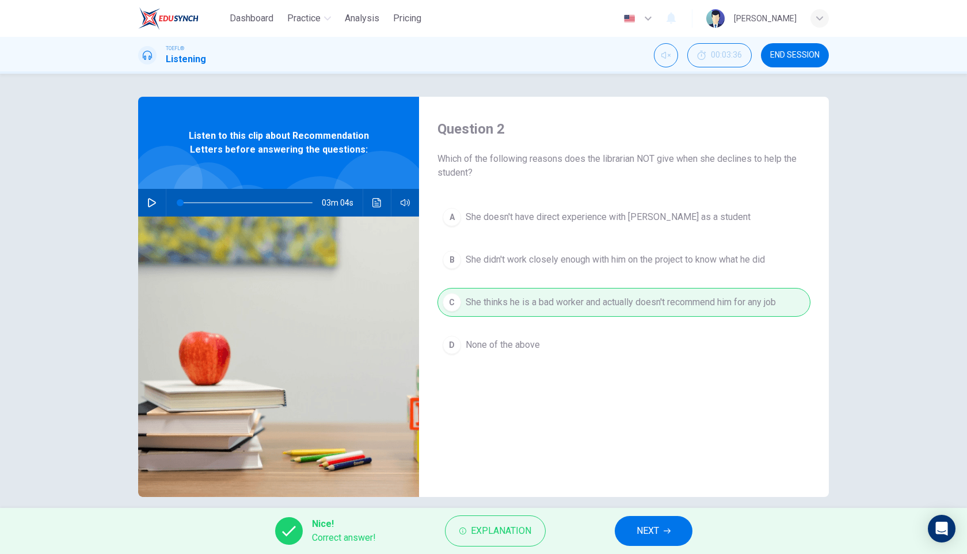
click at [653, 529] on span "NEXT" at bounding box center [648, 531] width 22 height 16
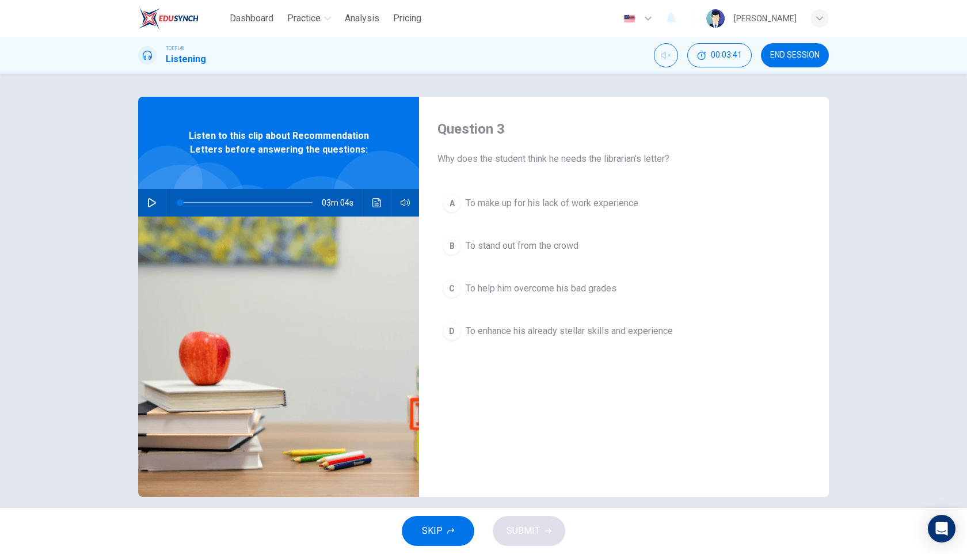
click at [597, 204] on span "To make up for his lack of work experience" at bounding box center [552, 203] width 173 height 14
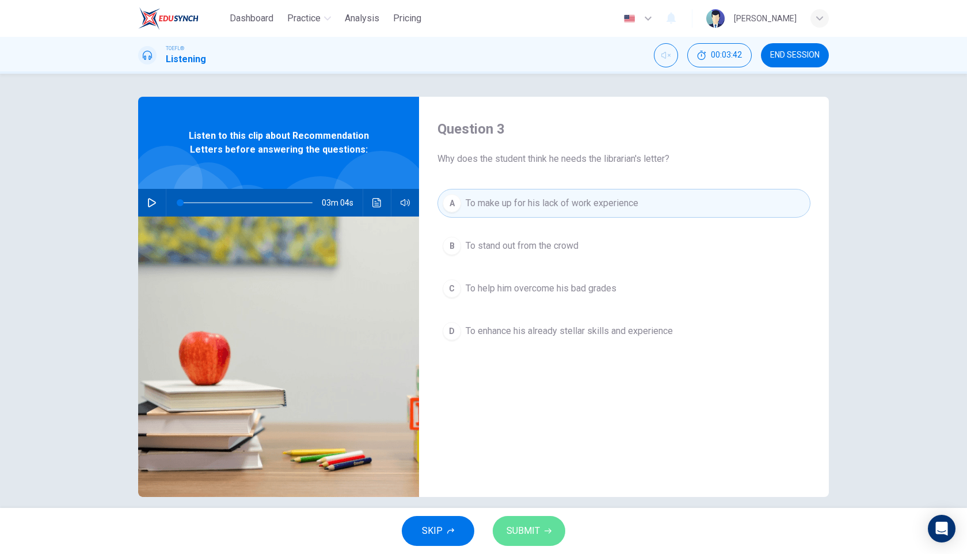
click at [526, 529] on span "SUBMIT" at bounding box center [523, 531] width 33 height 16
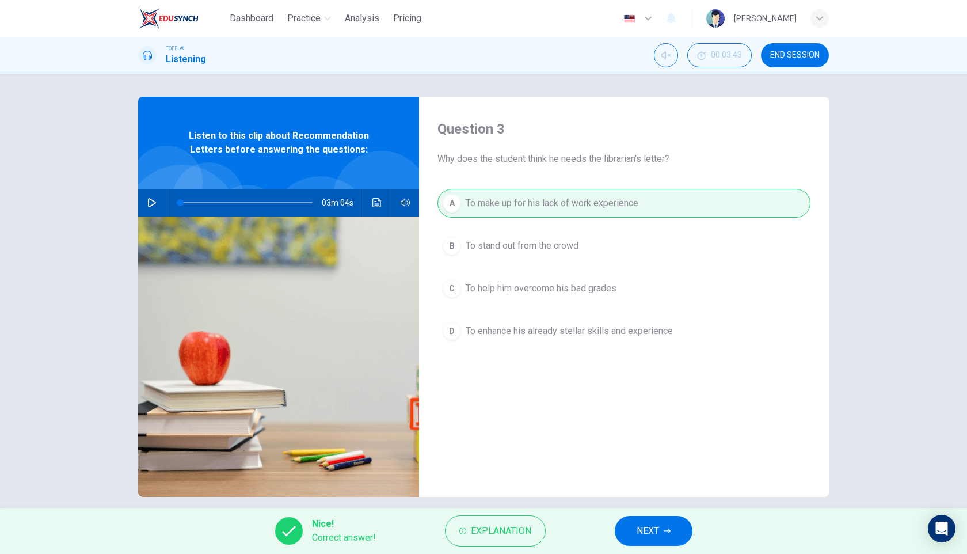
drag, startPoint x: 639, startPoint y: 530, endPoint x: 627, endPoint y: 476, distance: 55.5
click at [639, 530] on span "NEXT" at bounding box center [648, 531] width 22 height 16
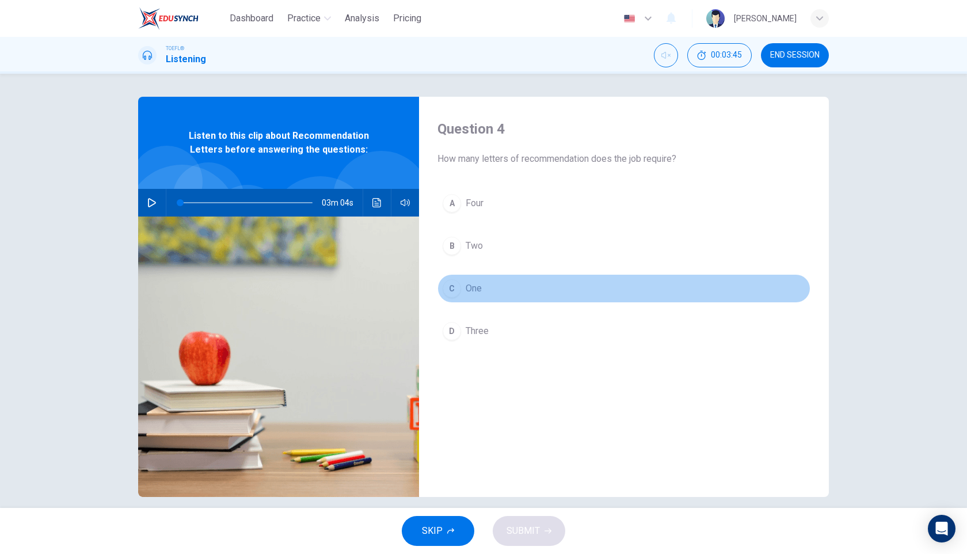
click at [469, 290] on span "One" at bounding box center [474, 289] width 16 height 14
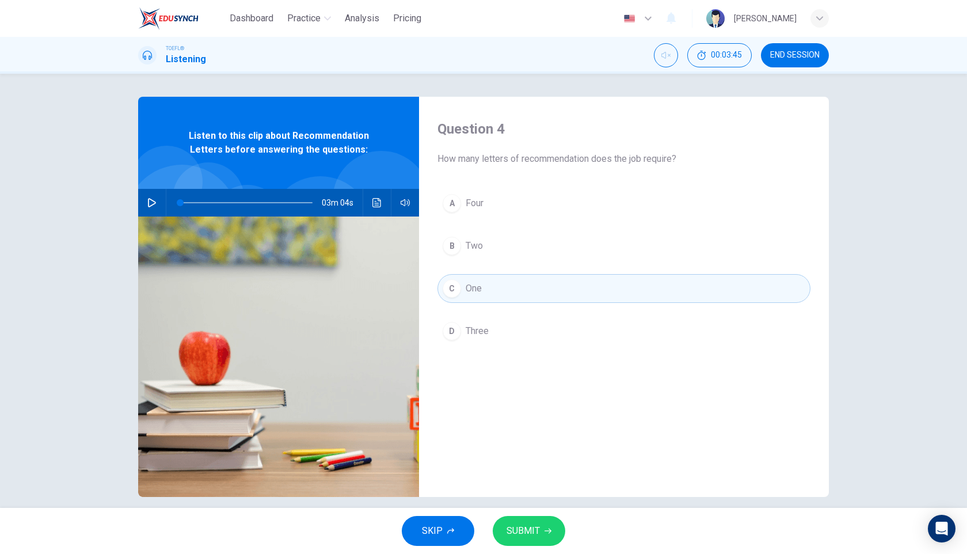
click at [531, 529] on span "SUBMIT" at bounding box center [523, 531] width 33 height 16
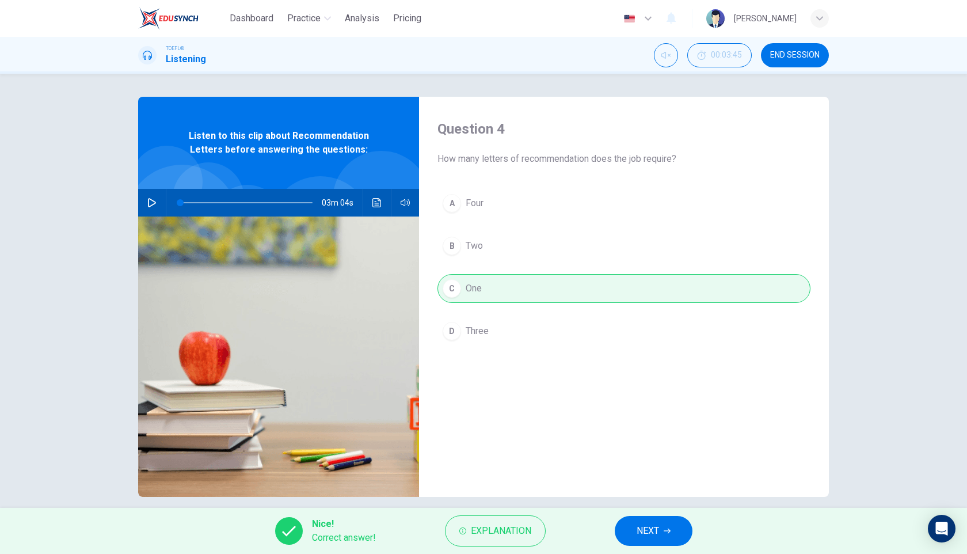
drag, startPoint x: 639, startPoint y: 533, endPoint x: 640, endPoint y: 504, distance: 28.8
click at [639, 533] on span "NEXT" at bounding box center [648, 531] width 22 height 16
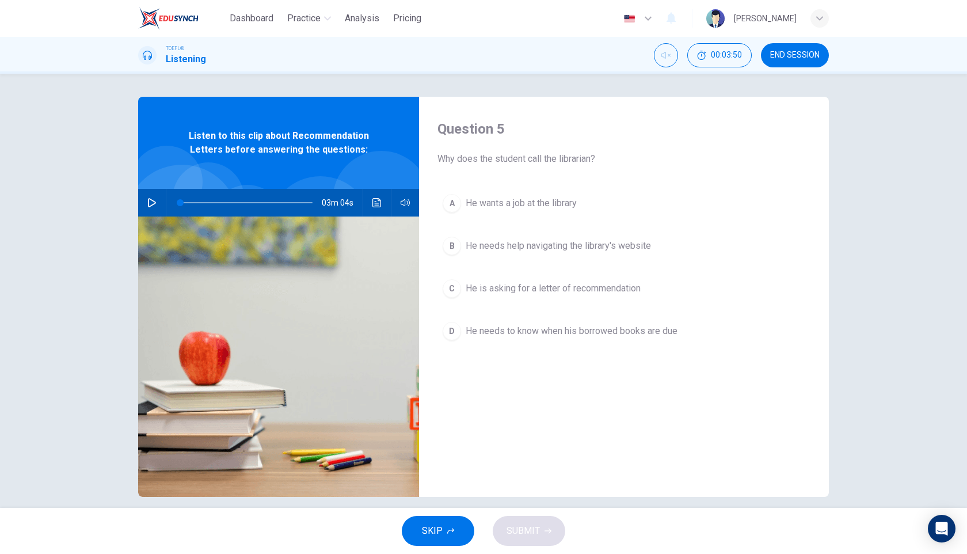
click at [618, 288] on span "He is asking for a letter of recommendation" at bounding box center [553, 289] width 175 height 14
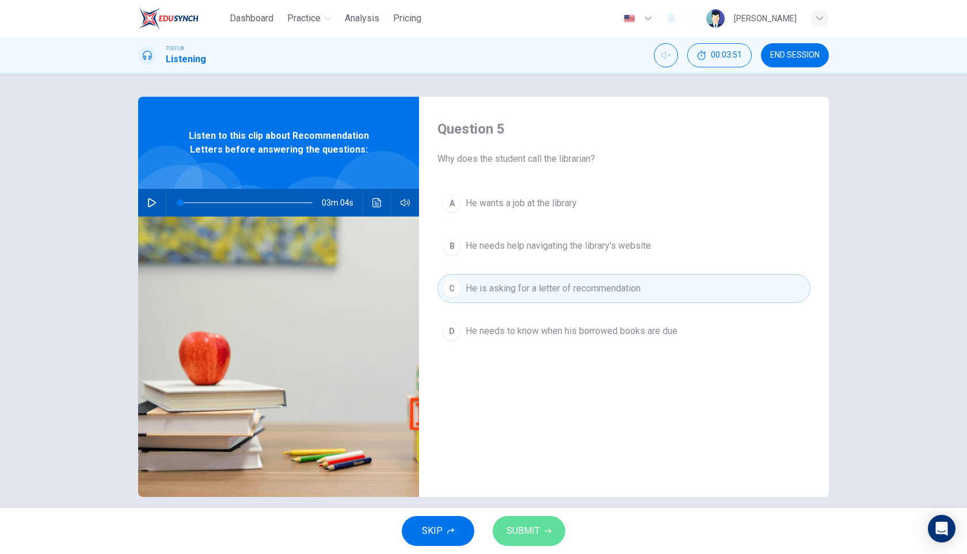
click at [526, 526] on span "SUBMIT" at bounding box center [523, 531] width 33 height 16
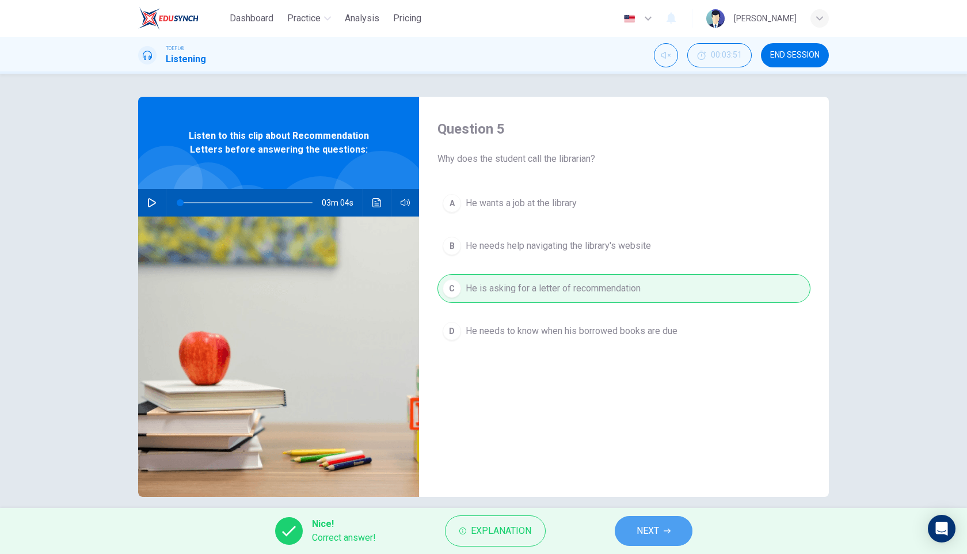
click at [643, 530] on span "NEXT" at bounding box center [648, 531] width 22 height 16
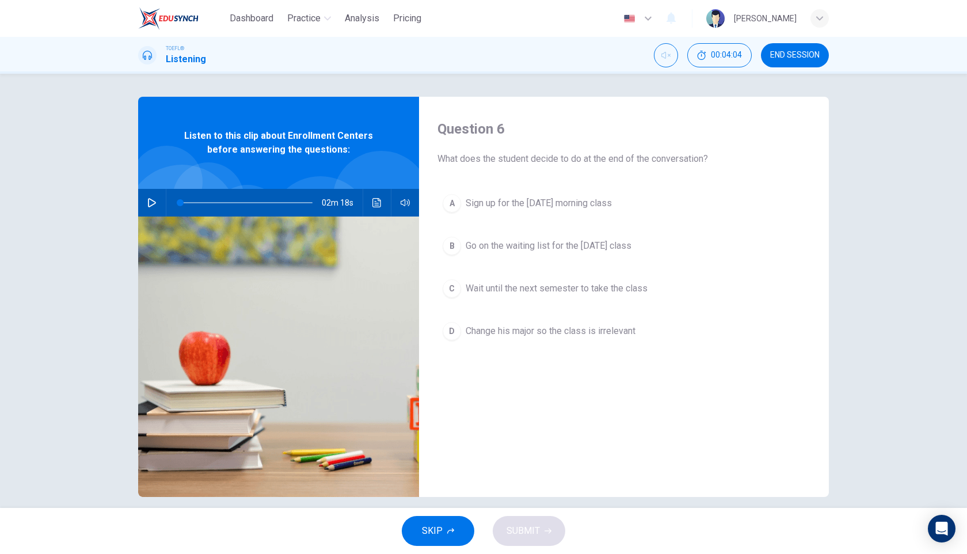
click at [154, 203] on icon "button" at bounding box center [152, 202] width 8 height 9
click at [667, 59] on icon "Unmute" at bounding box center [666, 55] width 9 height 9
click at [153, 207] on button "button" at bounding box center [152, 203] width 18 height 28
click at [158, 204] on button "button" at bounding box center [152, 203] width 18 height 28
click at [590, 243] on span "Go on the waiting list for the [DATE] class" at bounding box center [549, 246] width 166 height 14
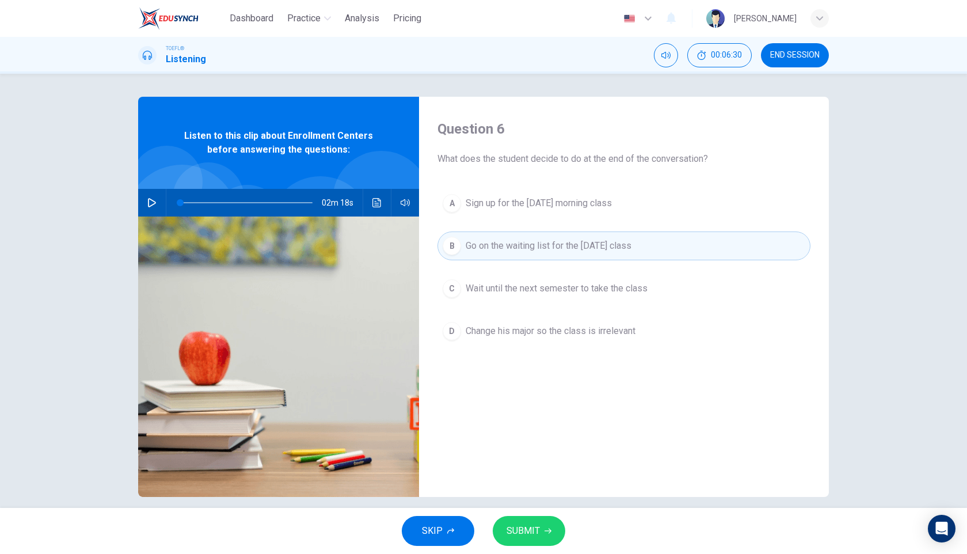
click at [538, 527] on span "SUBMIT" at bounding box center [523, 531] width 33 height 16
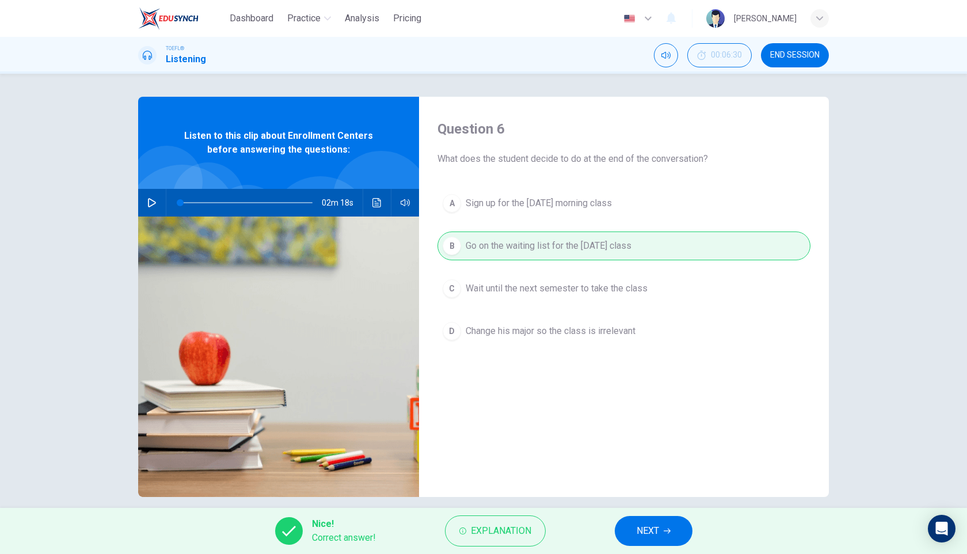
click at [654, 524] on span "NEXT" at bounding box center [648, 531] width 22 height 16
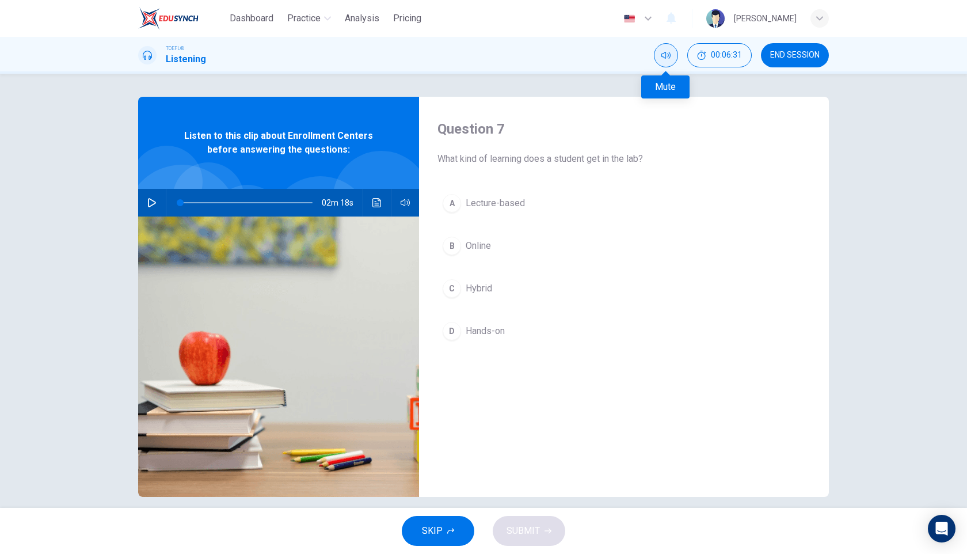
click at [669, 47] on button "Mute" at bounding box center [666, 55] width 24 height 24
click at [473, 331] on span "Hands-on" at bounding box center [485, 331] width 39 height 14
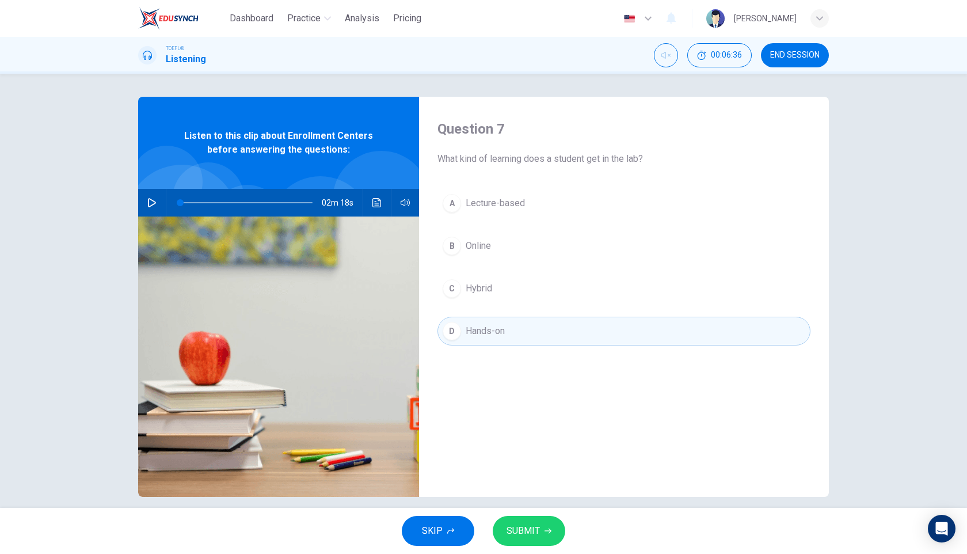
click at [532, 522] on button "SUBMIT" at bounding box center [529, 531] width 73 height 30
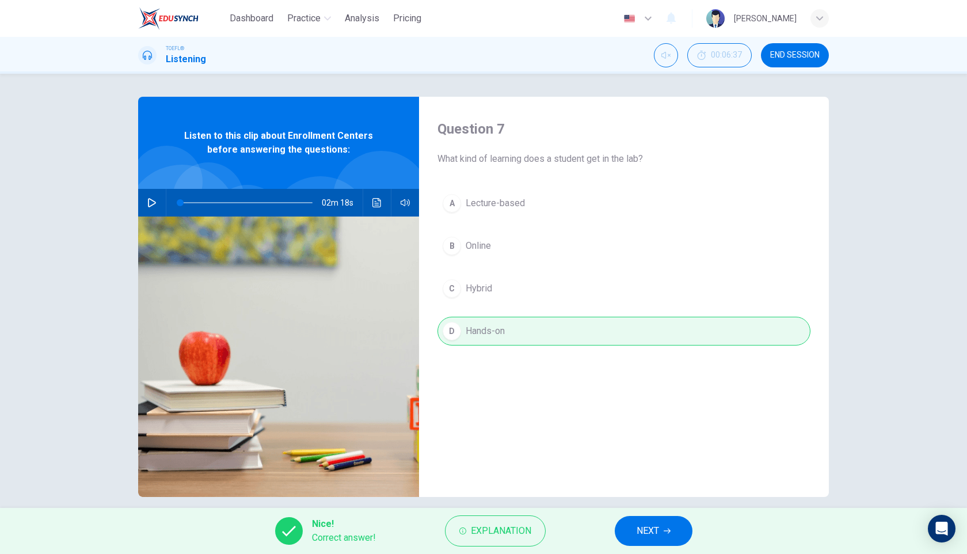
click at [658, 528] on span "NEXT" at bounding box center [648, 531] width 22 height 16
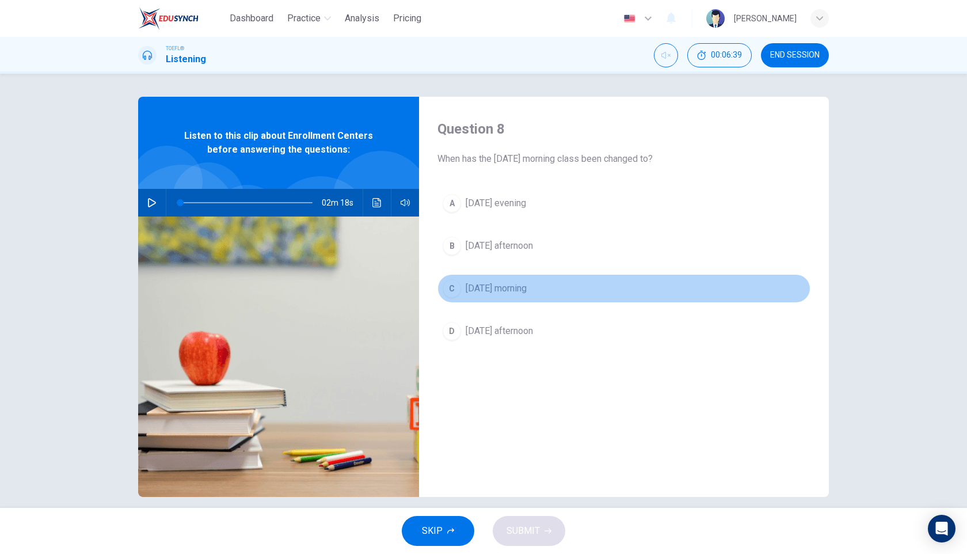
click at [488, 286] on span "[DATE] morning" at bounding box center [496, 289] width 61 height 14
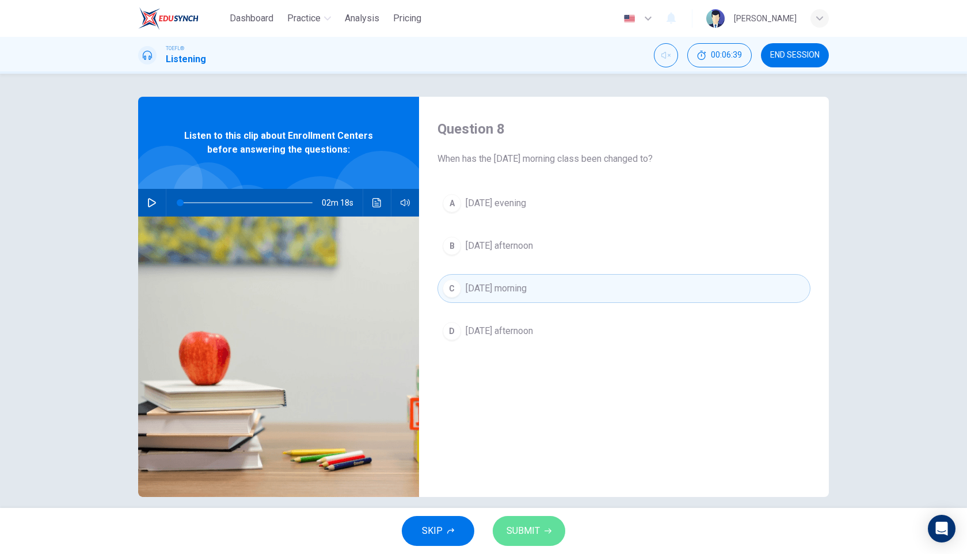
click at [532, 522] on button "SUBMIT" at bounding box center [529, 531] width 73 height 30
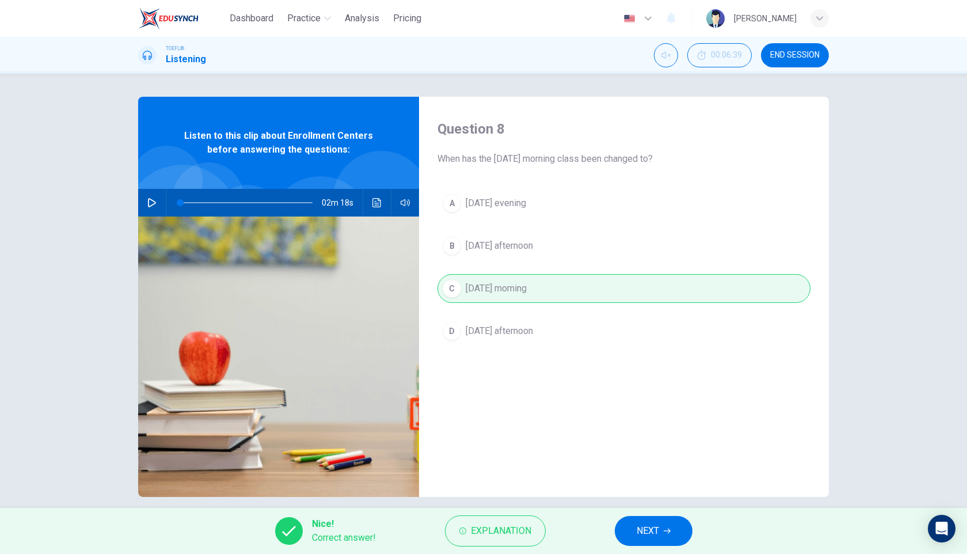
click at [637, 532] on span "NEXT" at bounding box center [648, 531] width 22 height 16
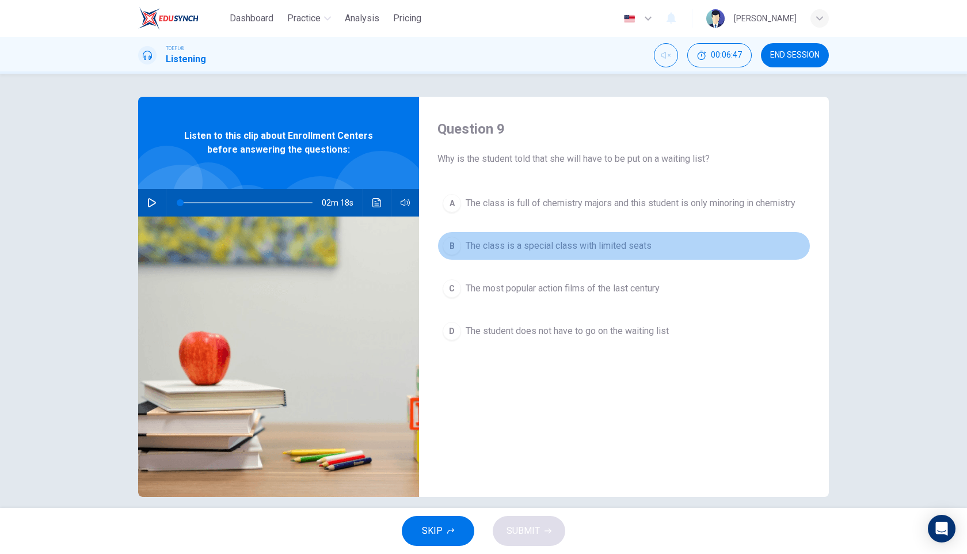
click at [559, 247] on span "The class is a special class with limited seats" at bounding box center [559, 246] width 186 height 14
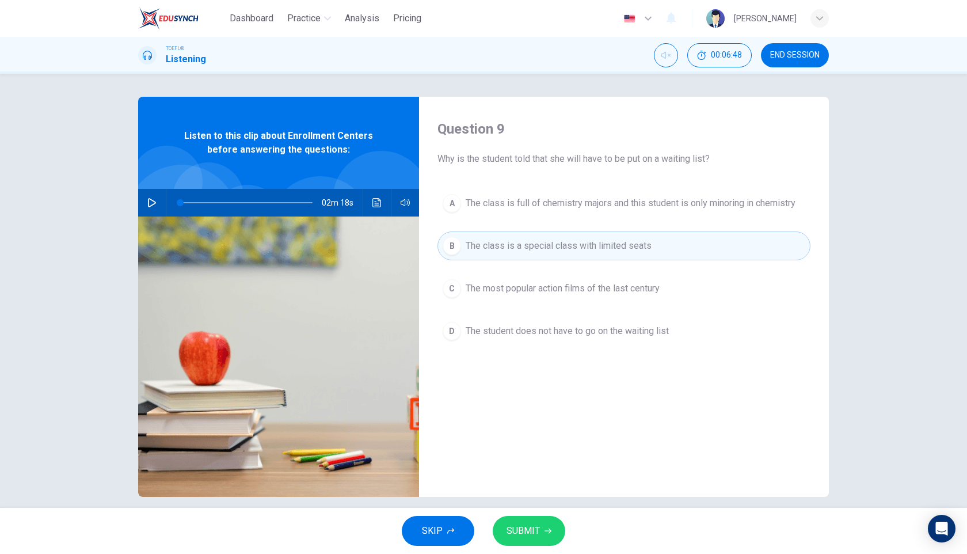
click at [545, 531] on icon "button" at bounding box center [548, 531] width 7 height 5
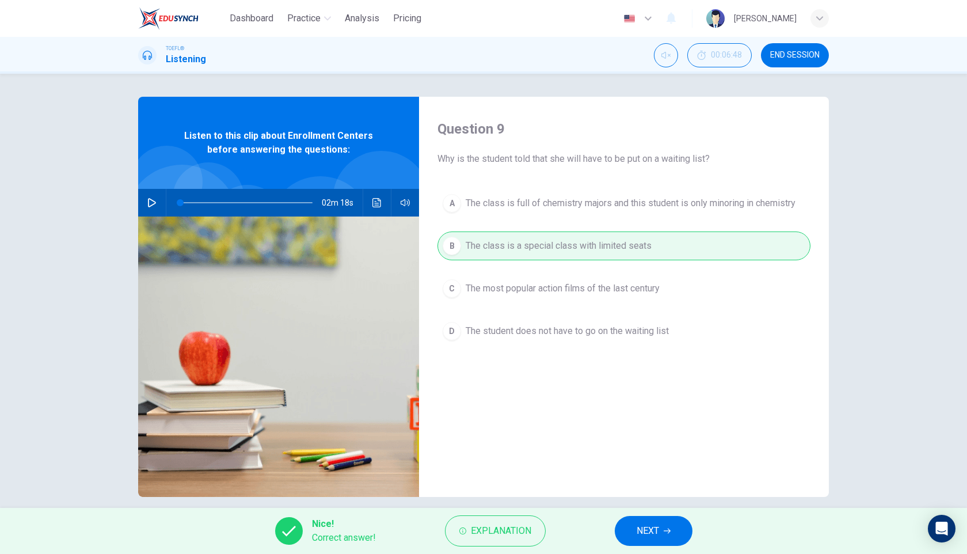
click at [648, 534] on span "NEXT" at bounding box center [648, 531] width 22 height 16
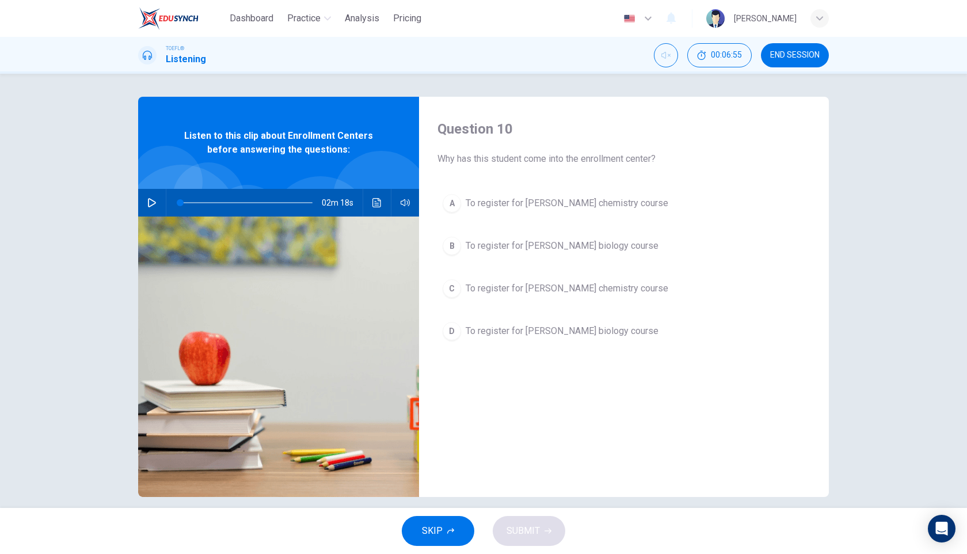
click at [155, 207] on icon "button" at bounding box center [151, 202] width 9 height 9
click at [674, 56] on button "Unmute" at bounding box center [666, 55] width 24 height 24
click at [667, 55] on icon "Mute" at bounding box center [666, 55] width 9 height 9
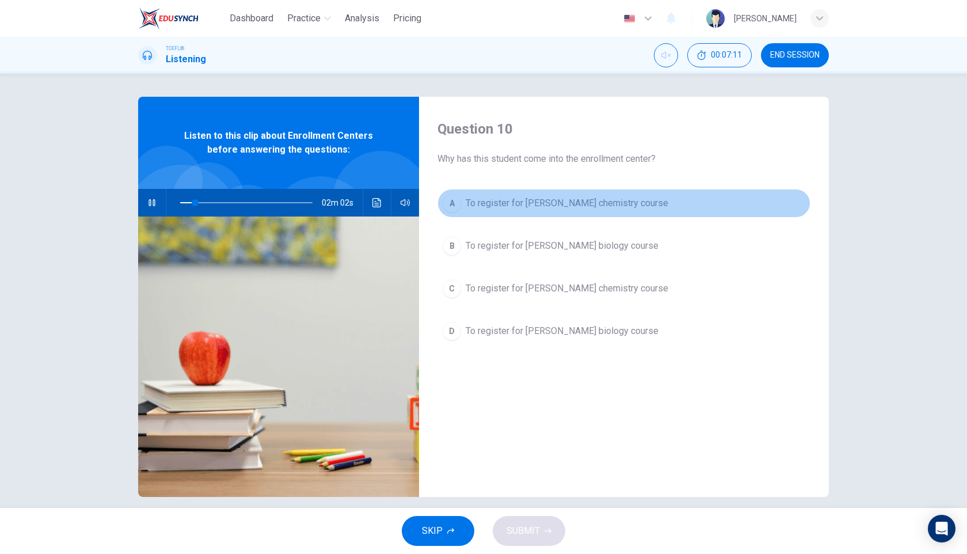
click at [451, 204] on div "A" at bounding box center [452, 203] width 18 height 18
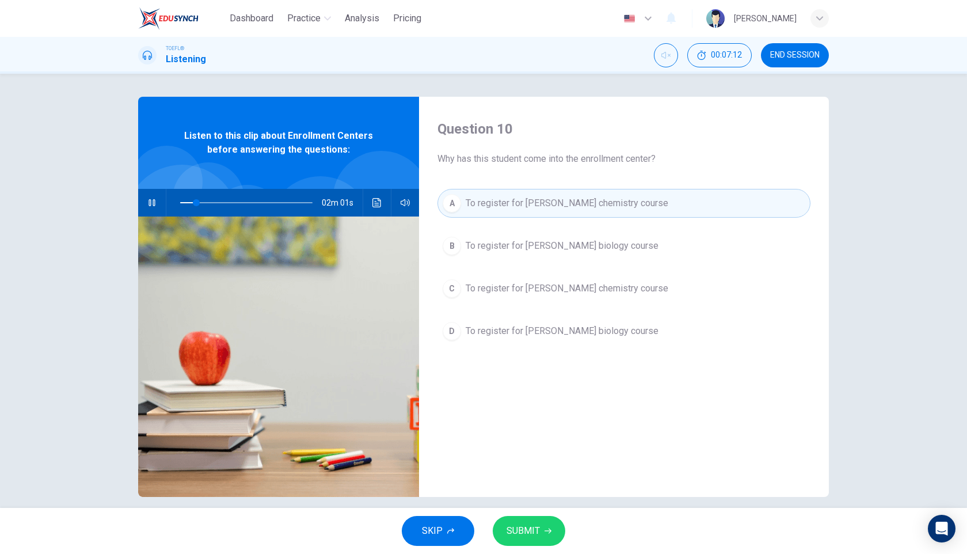
click at [537, 534] on span "SUBMIT" at bounding box center [523, 531] width 33 height 16
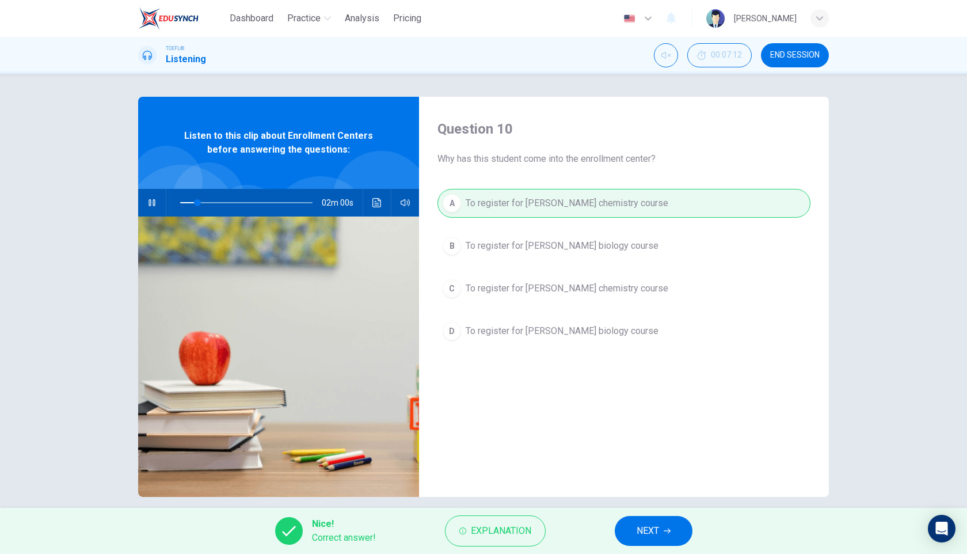
type input "14"
click at [658, 536] on span "NEXT" at bounding box center [648, 531] width 22 height 16
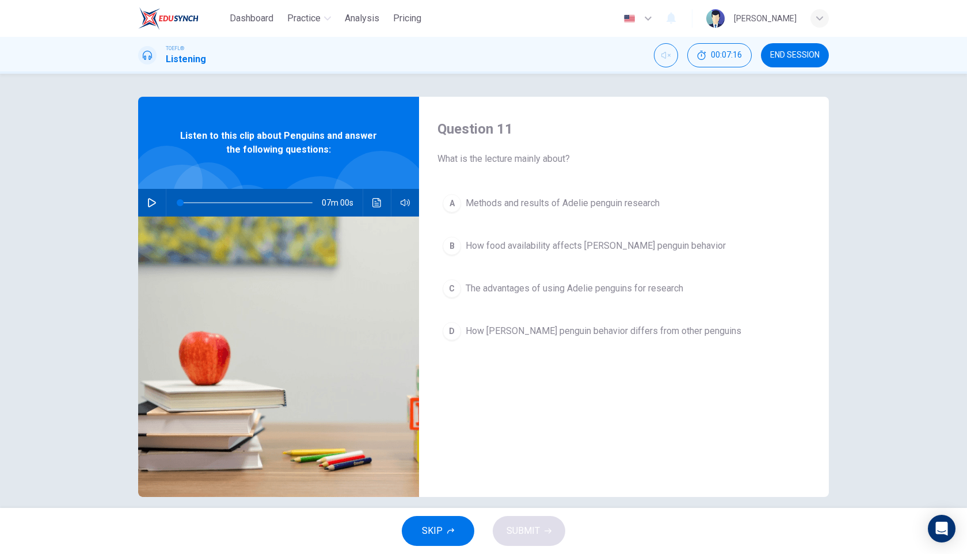
click at [800, 64] on button "END SESSION" at bounding box center [795, 55] width 68 height 24
